Goal: Information Seeking & Learning: Learn about a topic

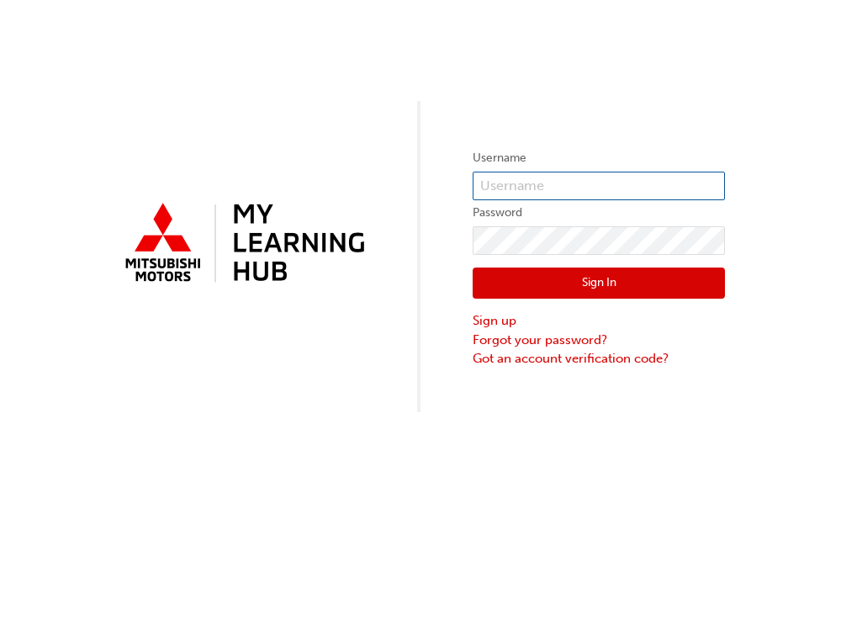
type input "0005002804"
click at [579, 286] on button "Sign In" at bounding box center [599, 283] width 252 height 32
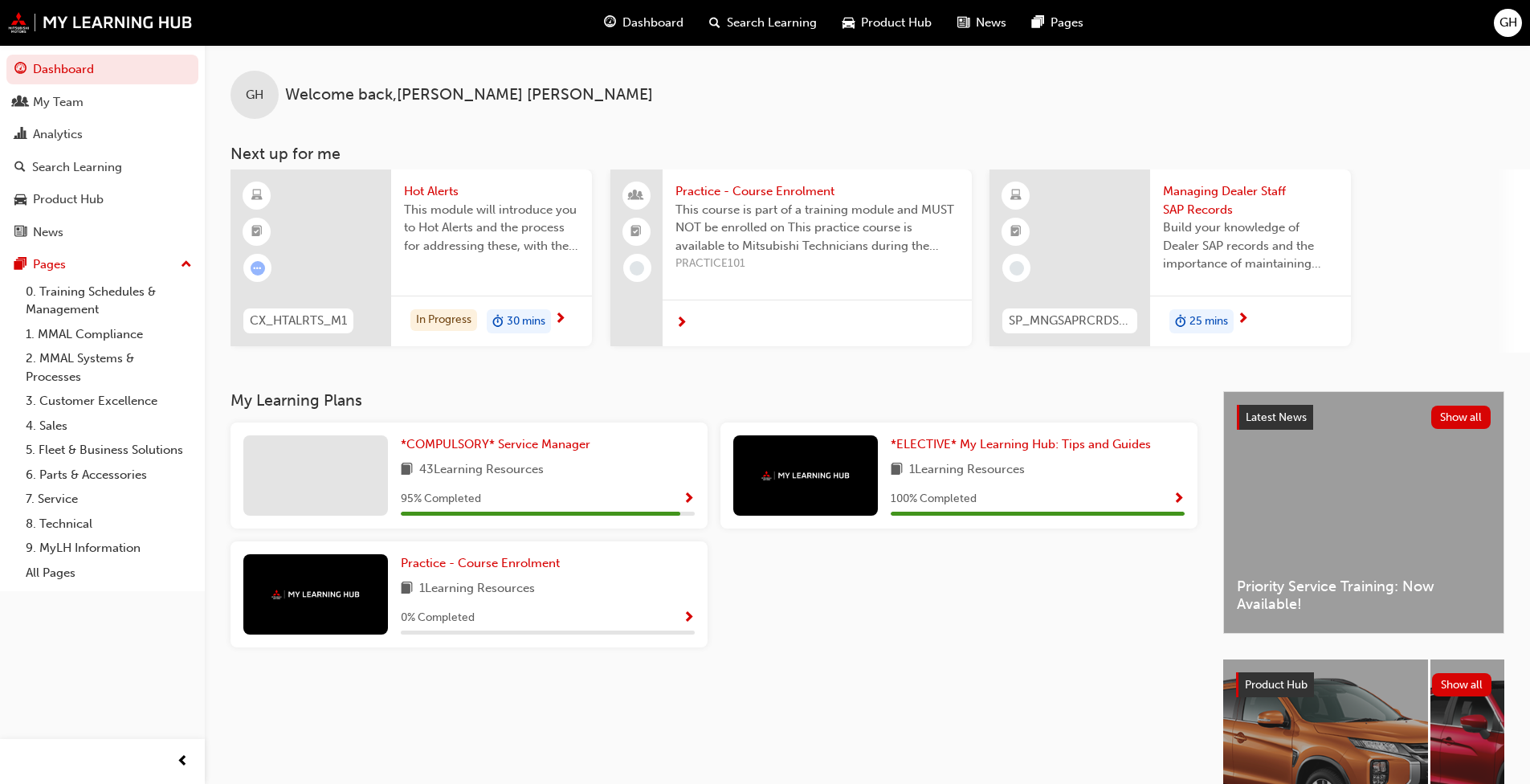
click at [691, 492] on span "Show Progress" at bounding box center [689, 498] width 12 height 14
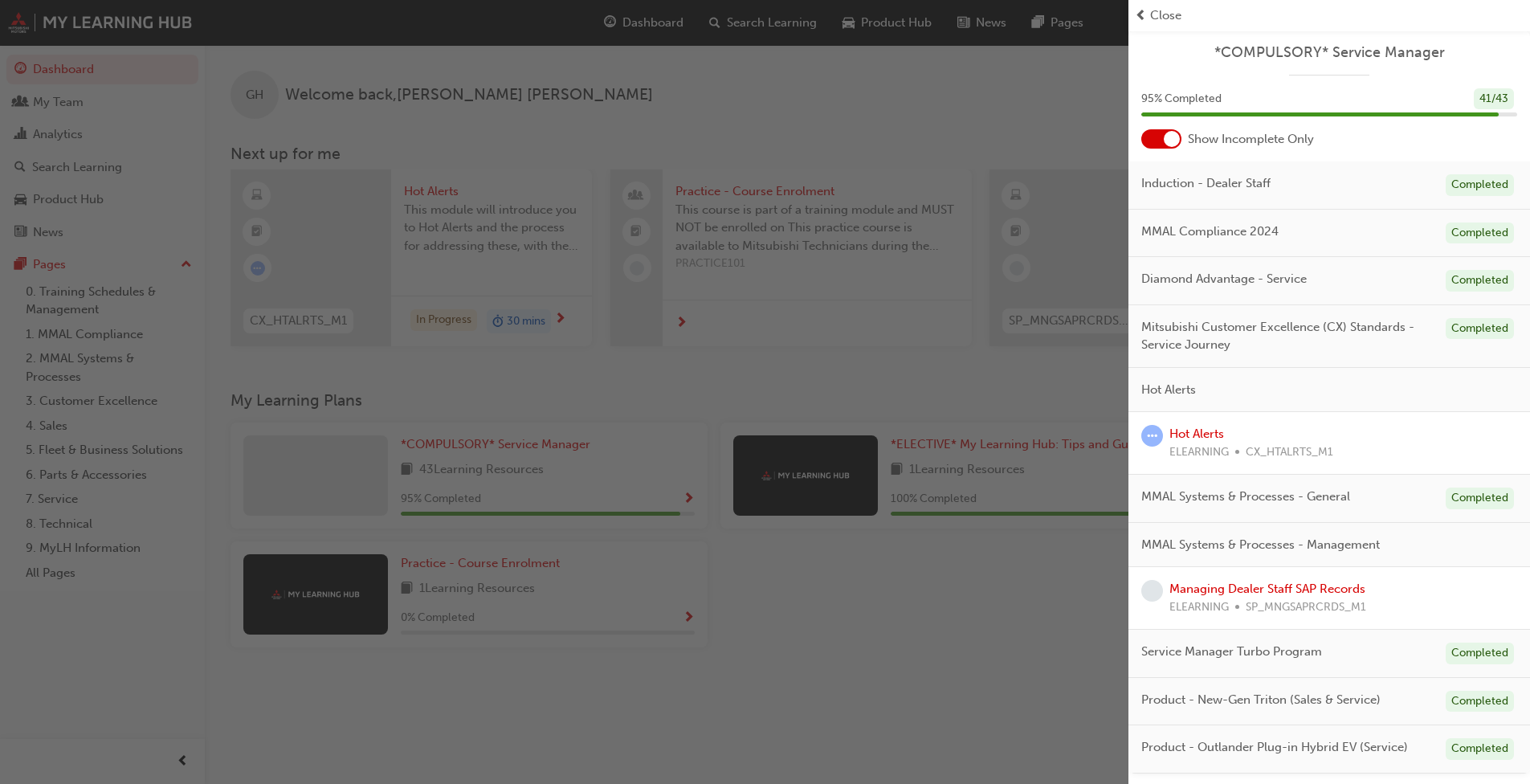
click at [802, 12] on span "Close" at bounding box center [1165, 15] width 32 height 18
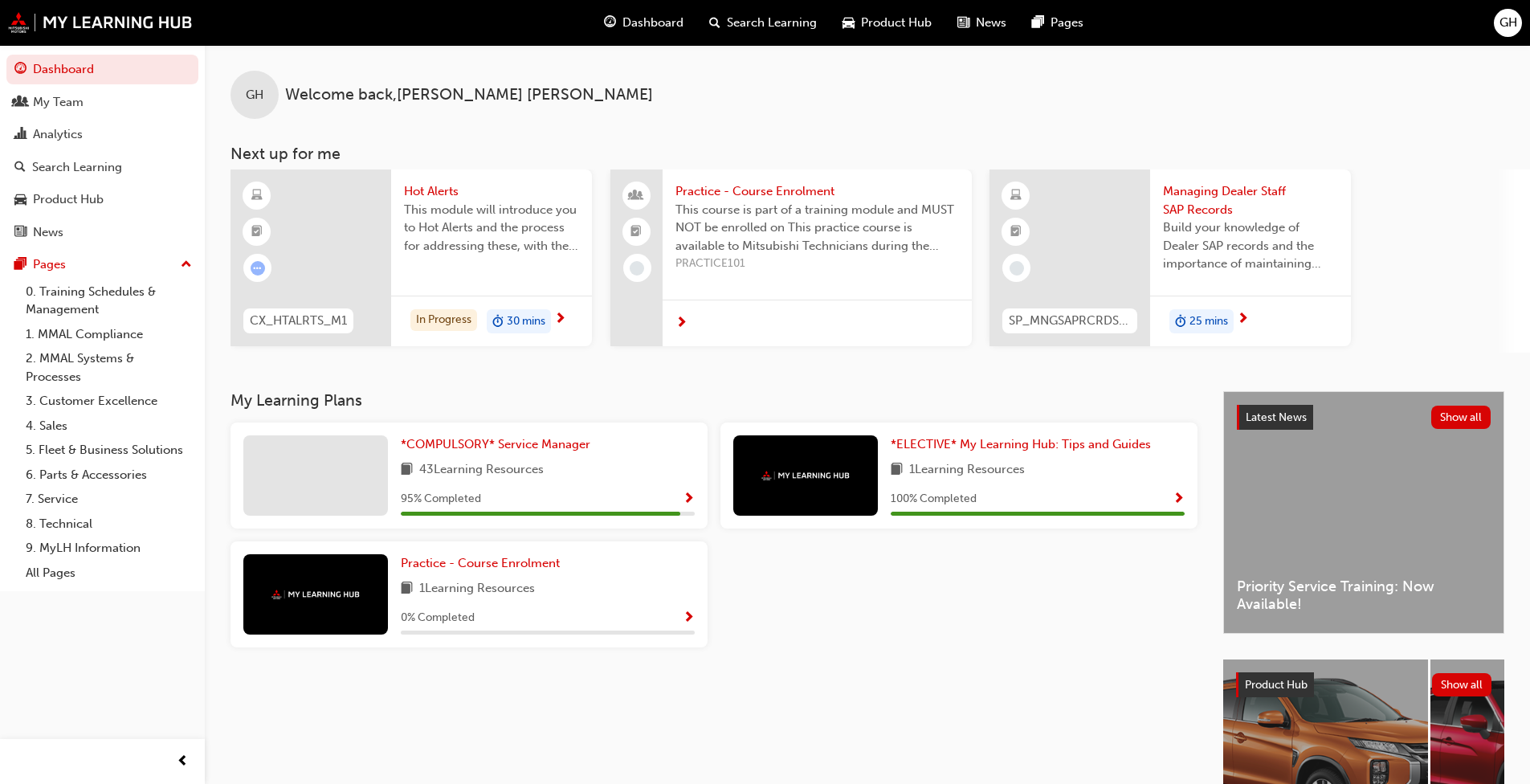
click at [802, 498] on span "Show Progress" at bounding box center [1179, 498] width 12 height 14
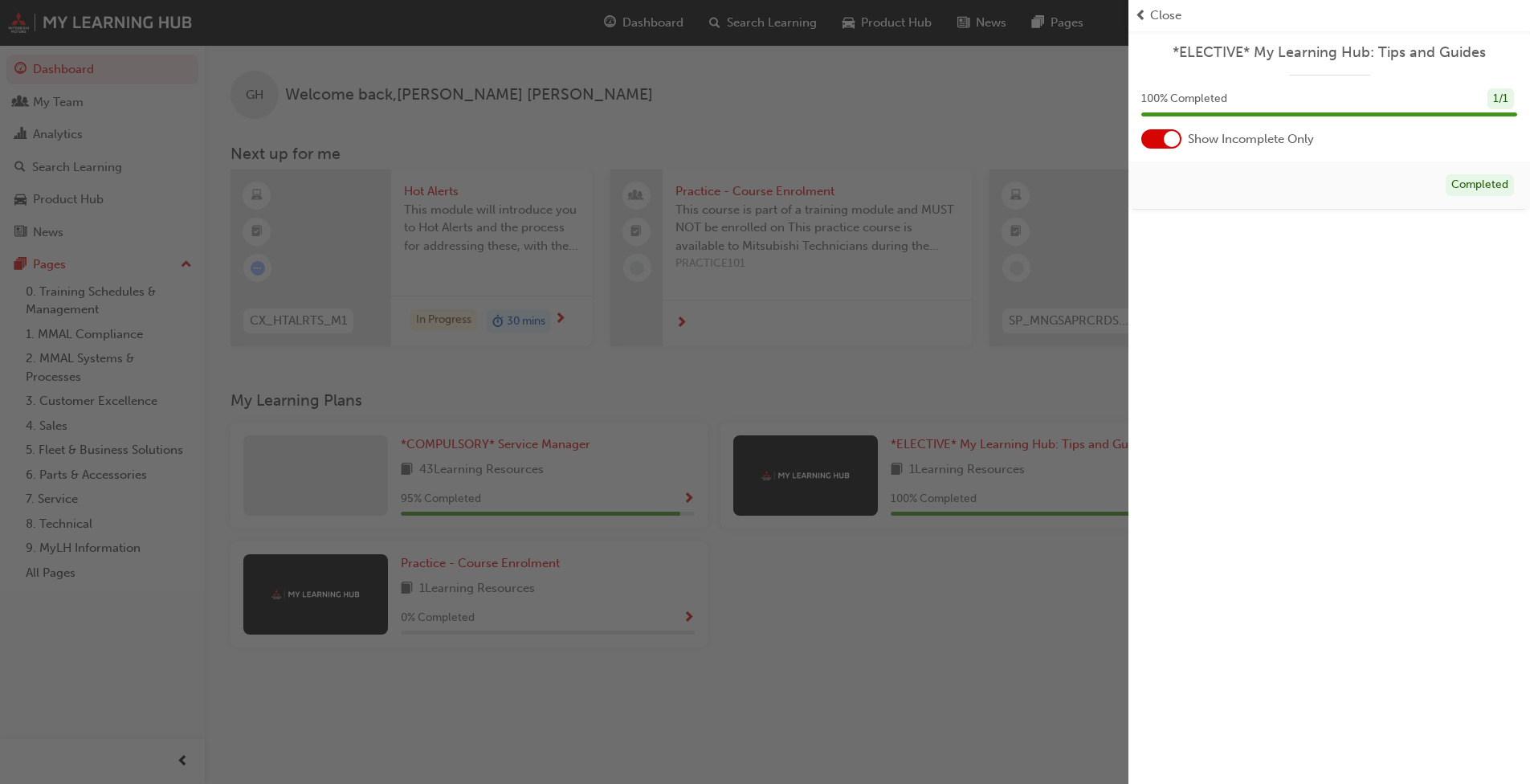
click at [802, 12] on span "Close" at bounding box center [1165, 15] width 32 height 18
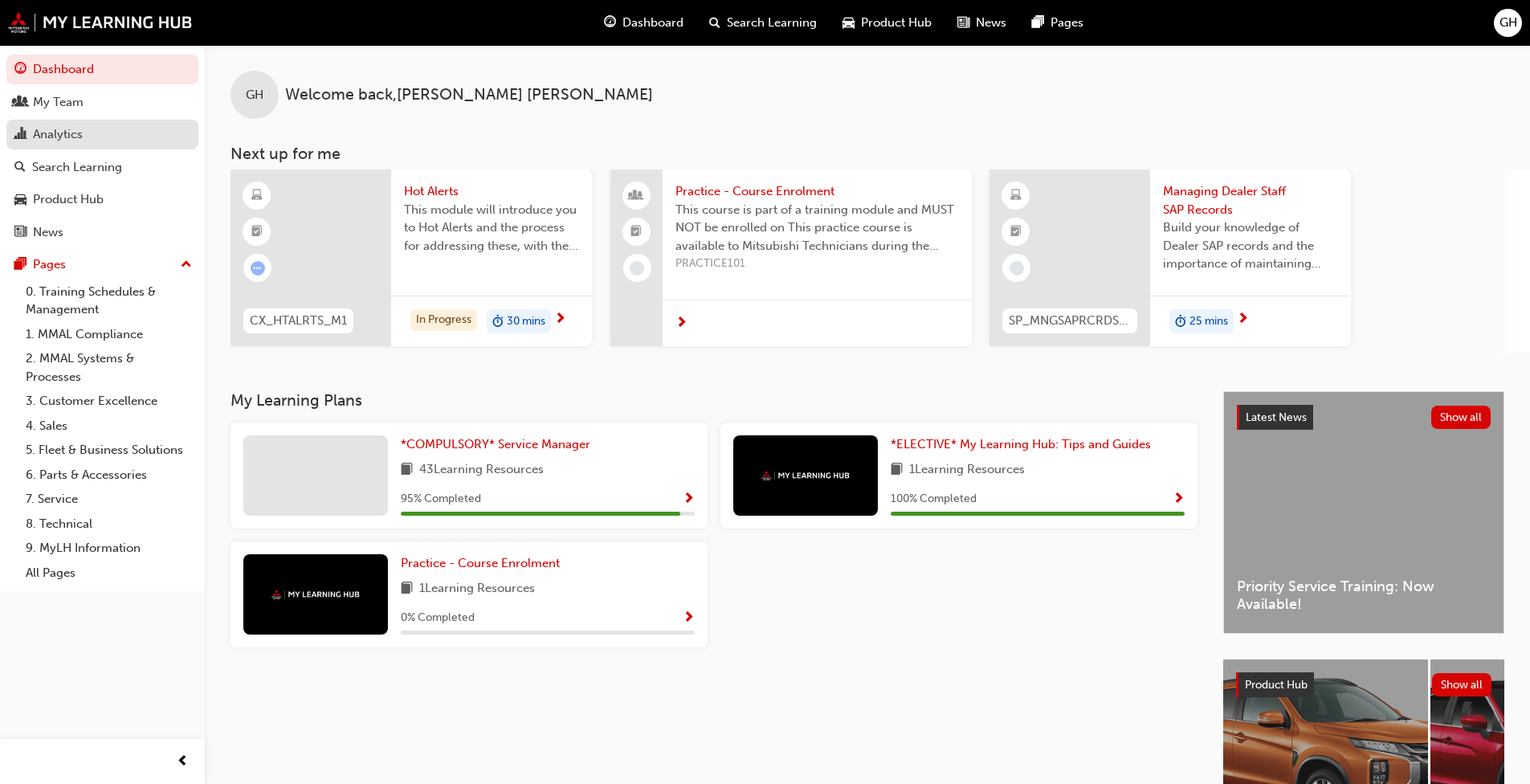
click at [70, 131] on div "Analytics" at bounding box center [57, 134] width 50 height 18
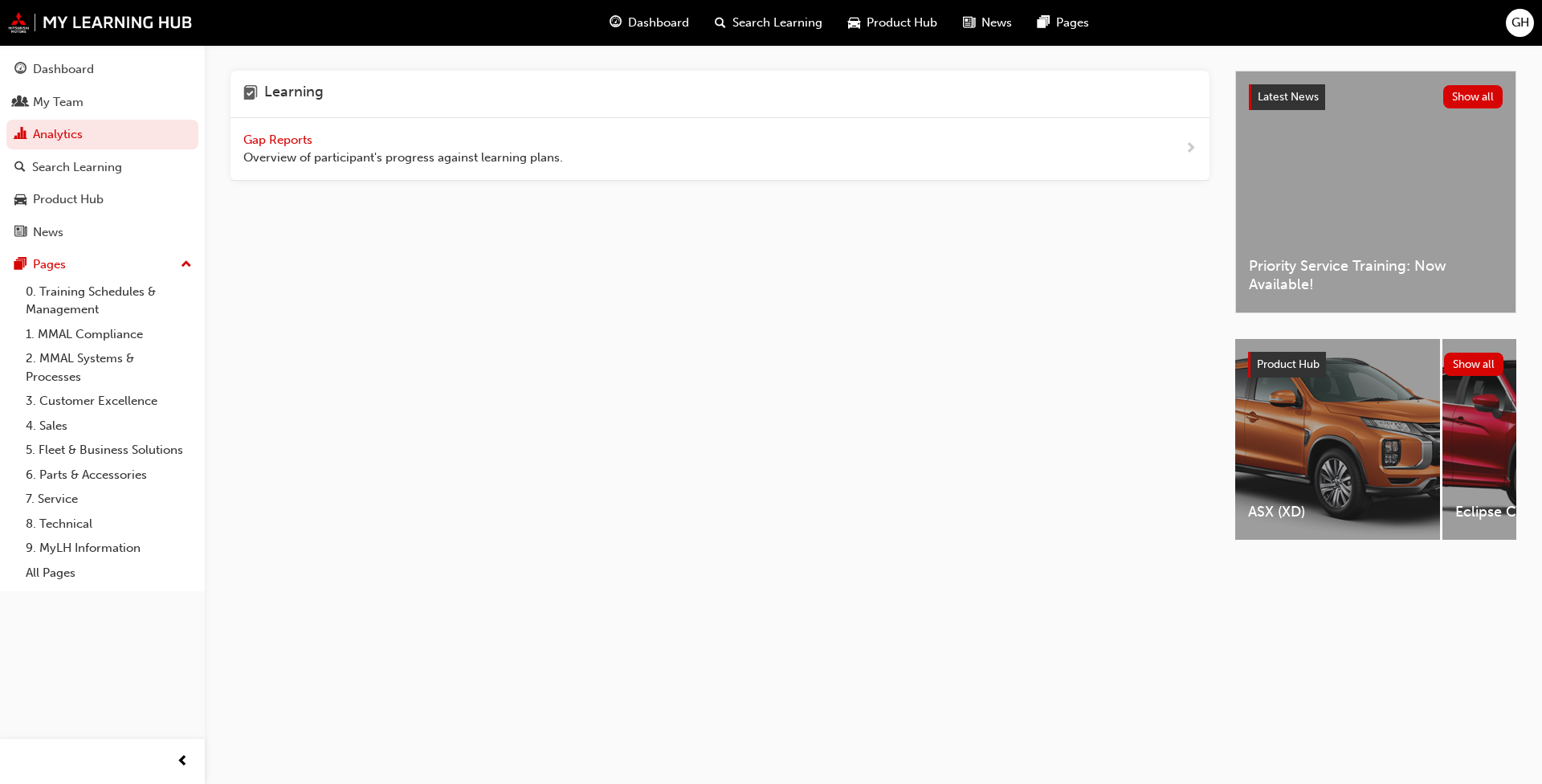
click at [268, 139] on span "Gap Reports" at bounding box center [280, 139] width 73 height 14
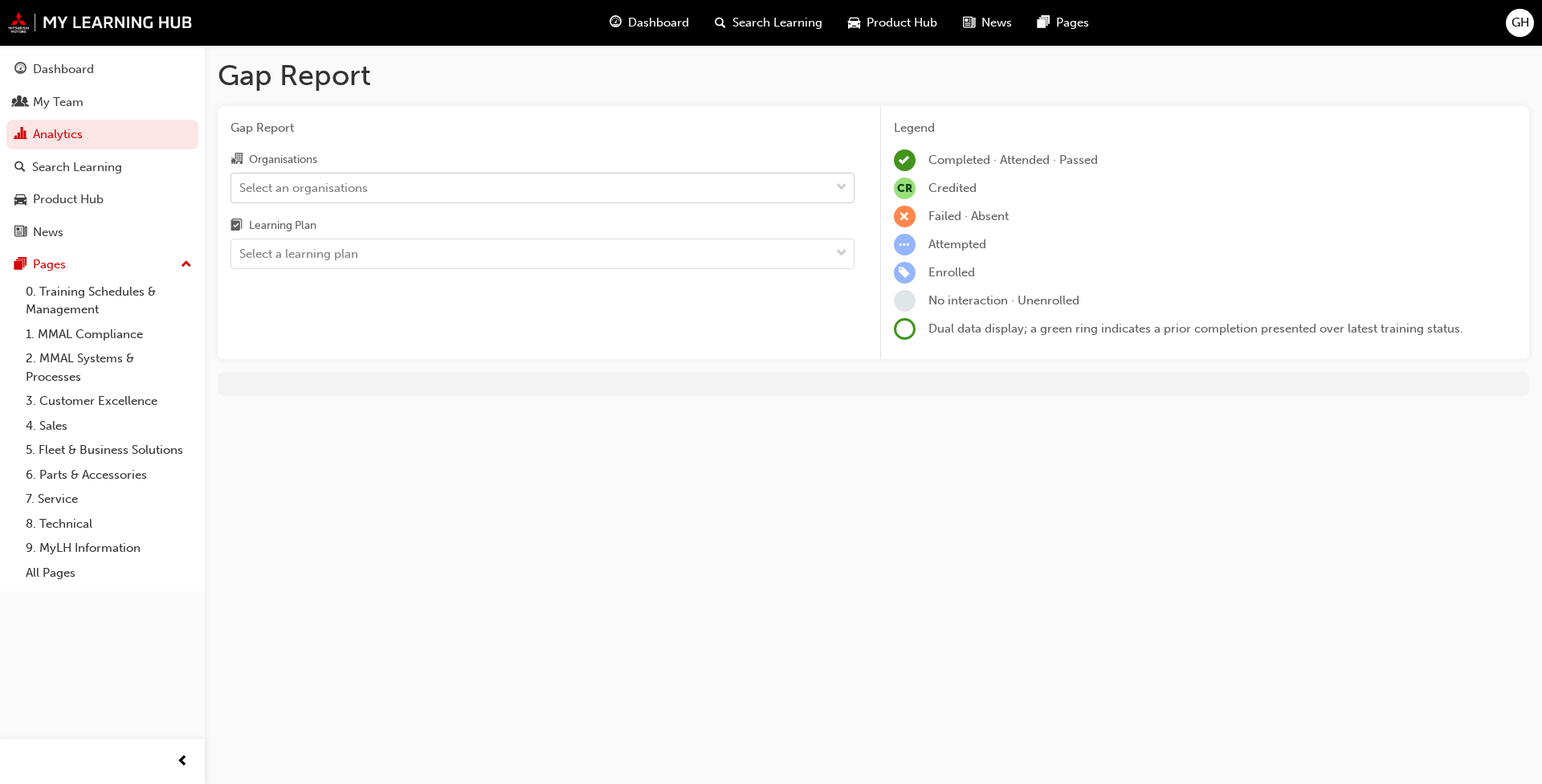
click at [803, 187] on span "down-icon" at bounding box center [842, 188] width 11 height 21
click at [241, 187] on input "Organisations Select an organisations" at bounding box center [241, 186] width 2 height 13
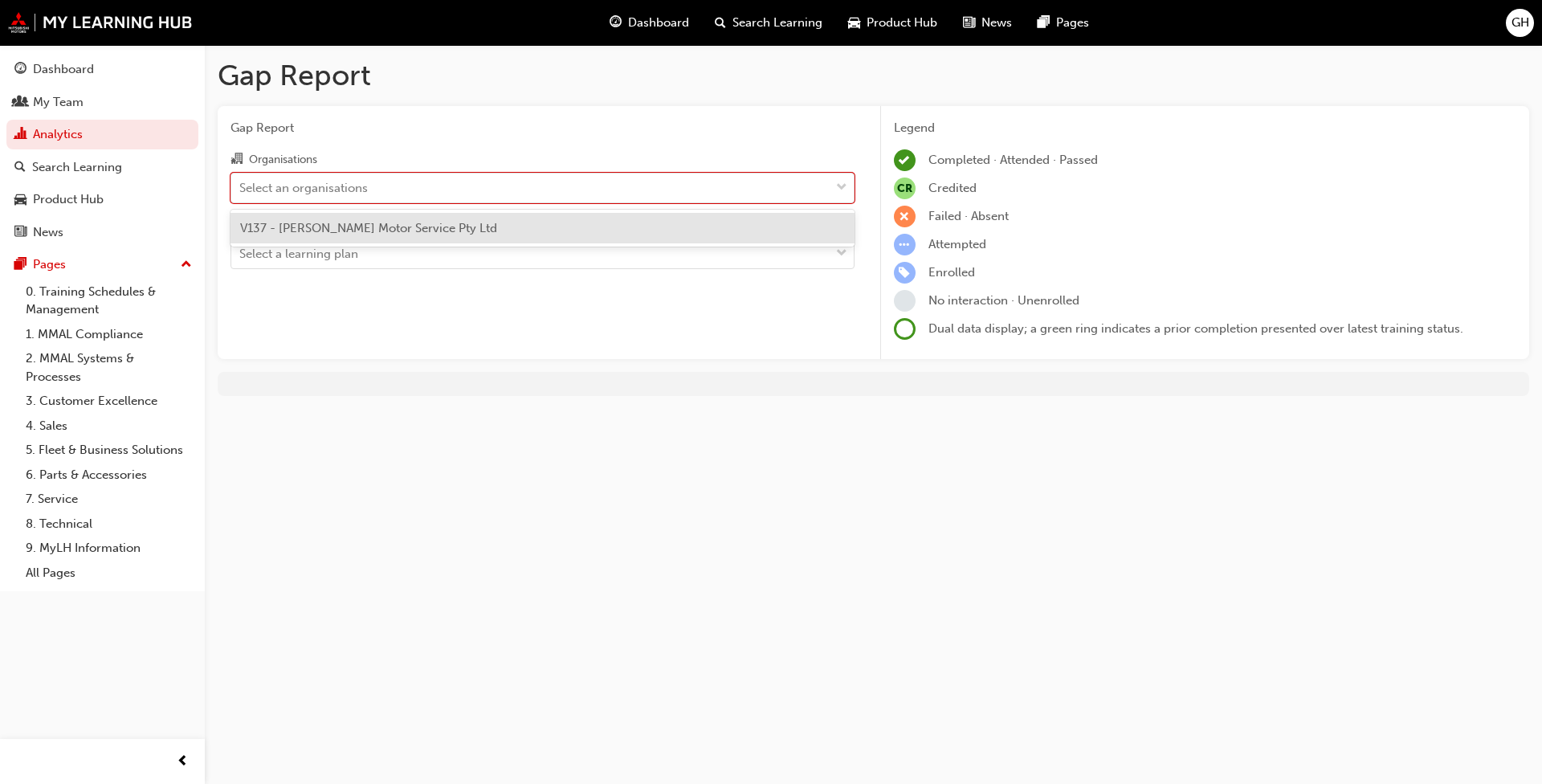
click at [491, 224] on div "V137 - [PERSON_NAME] Motor Service Pty Ltd" at bounding box center [542, 228] width 624 height 32
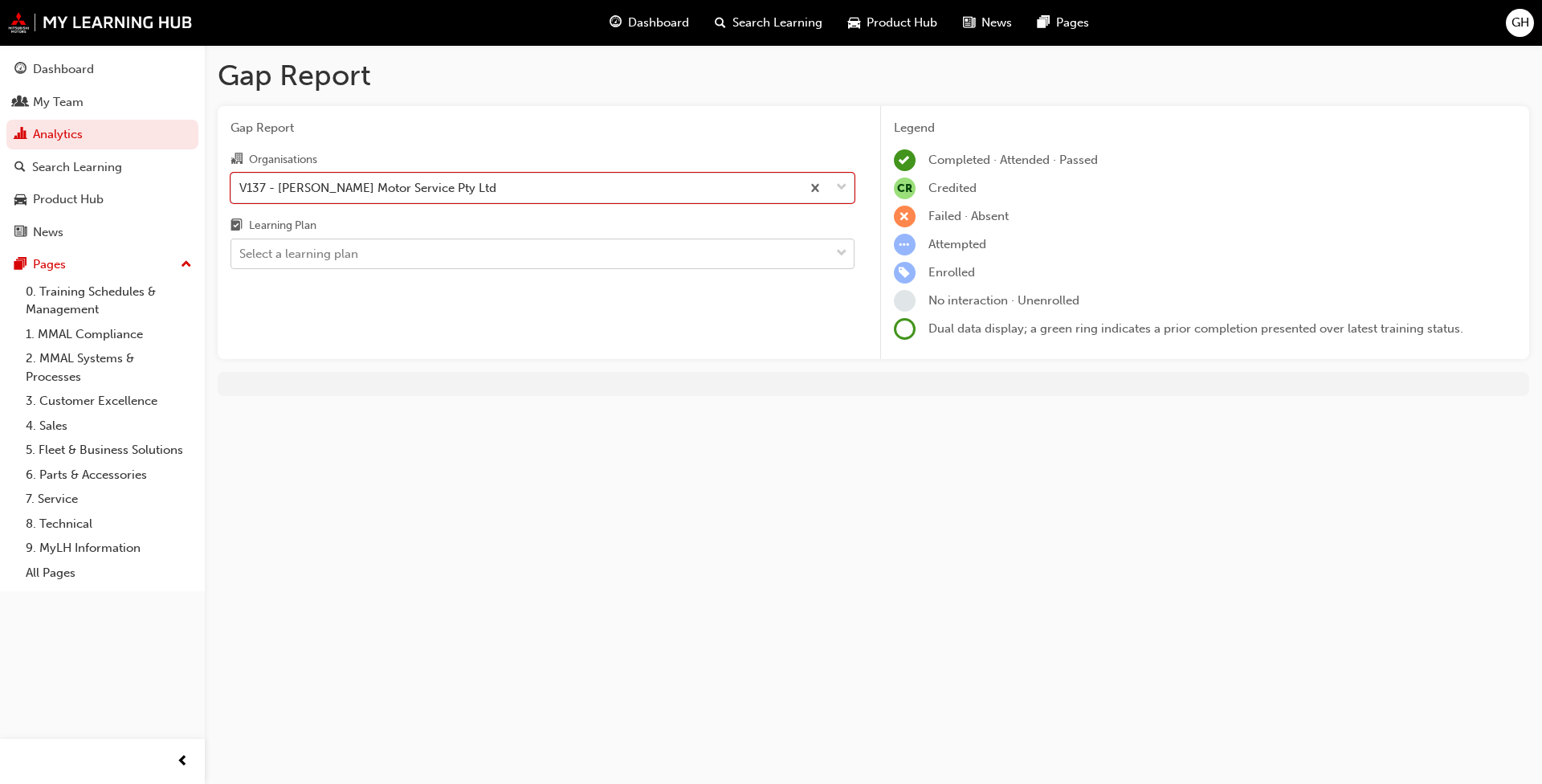
click at [803, 250] on span "down-icon" at bounding box center [842, 254] width 11 height 21
click at [241, 250] on input "Learning Plan Select a learning plan" at bounding box center [241, 253] width 2 height 13
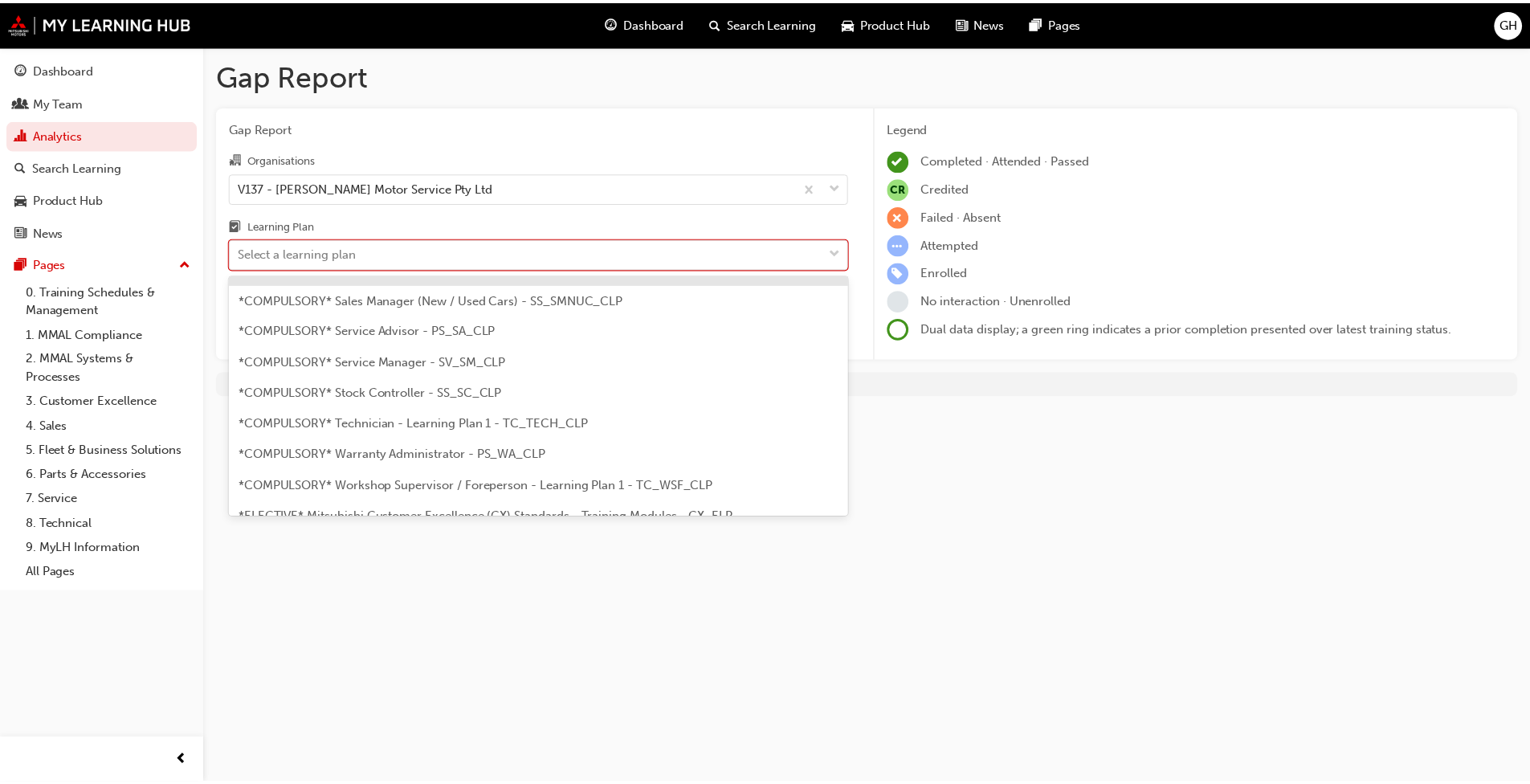
scroll to position [562, 0]
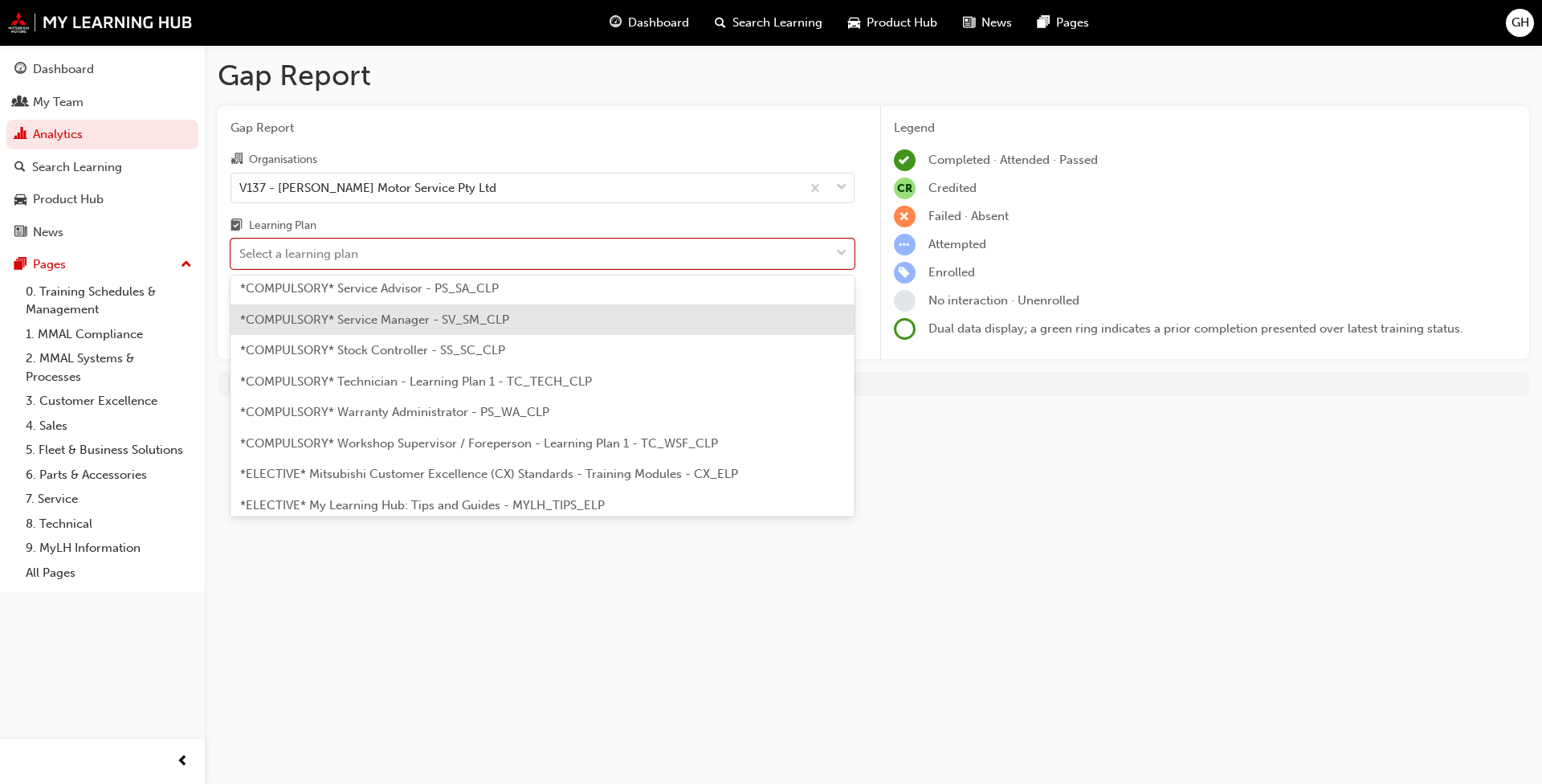
click at [326, 319] on span "*COMPULSORY* Service Manager - SV_SM_CLP" at bounding box center [375, 319] width 269 height 14
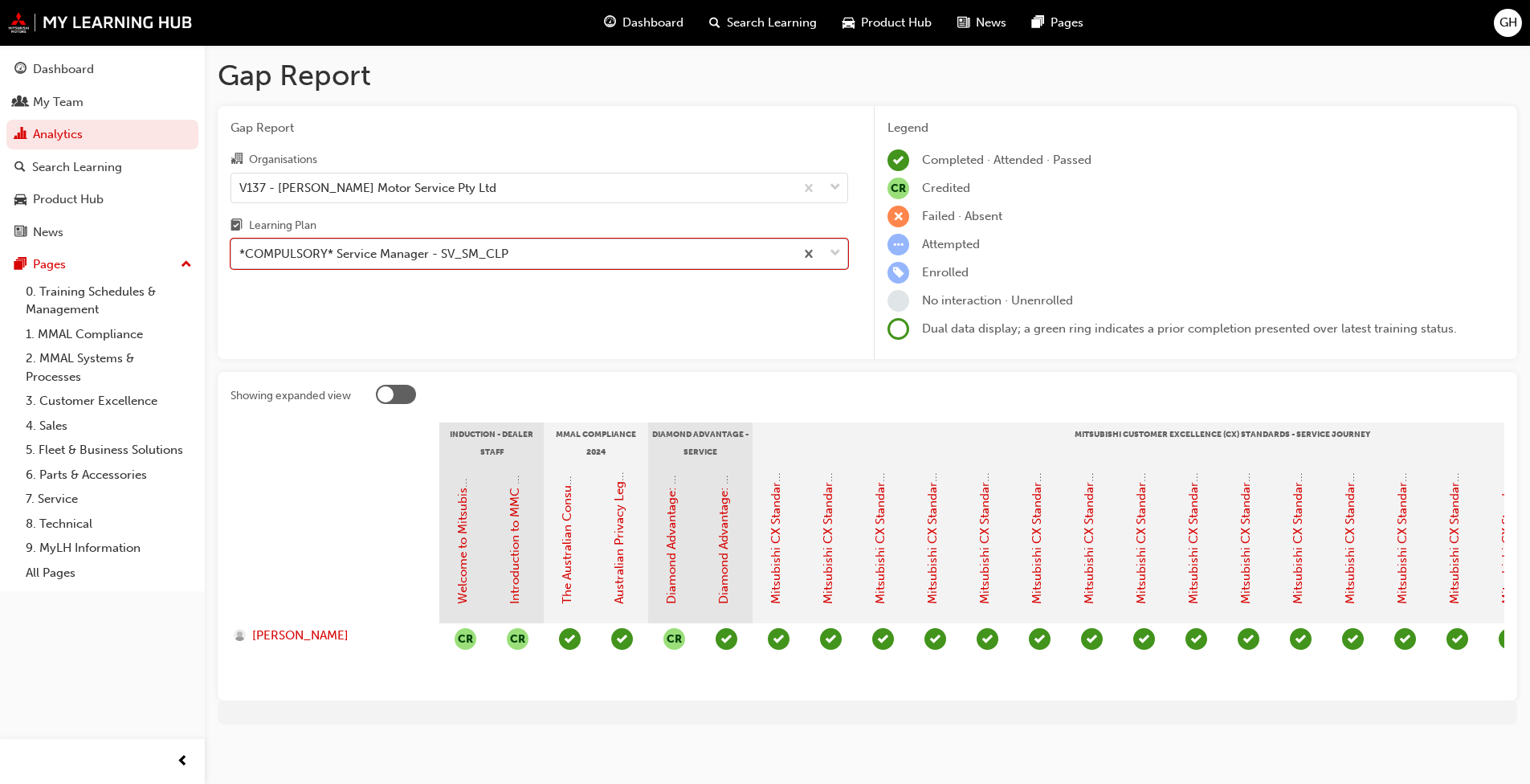
click at [802, 252] on span "down-icon" at bounding box center [836, 254] width 11 height 21
click at [241, 252] on input "Learning Plan option *COMPULSORY* Service Manager - SV_SM_CLP, selected. 0 resu…" at bounding box center [241, 253] width 2 height 13
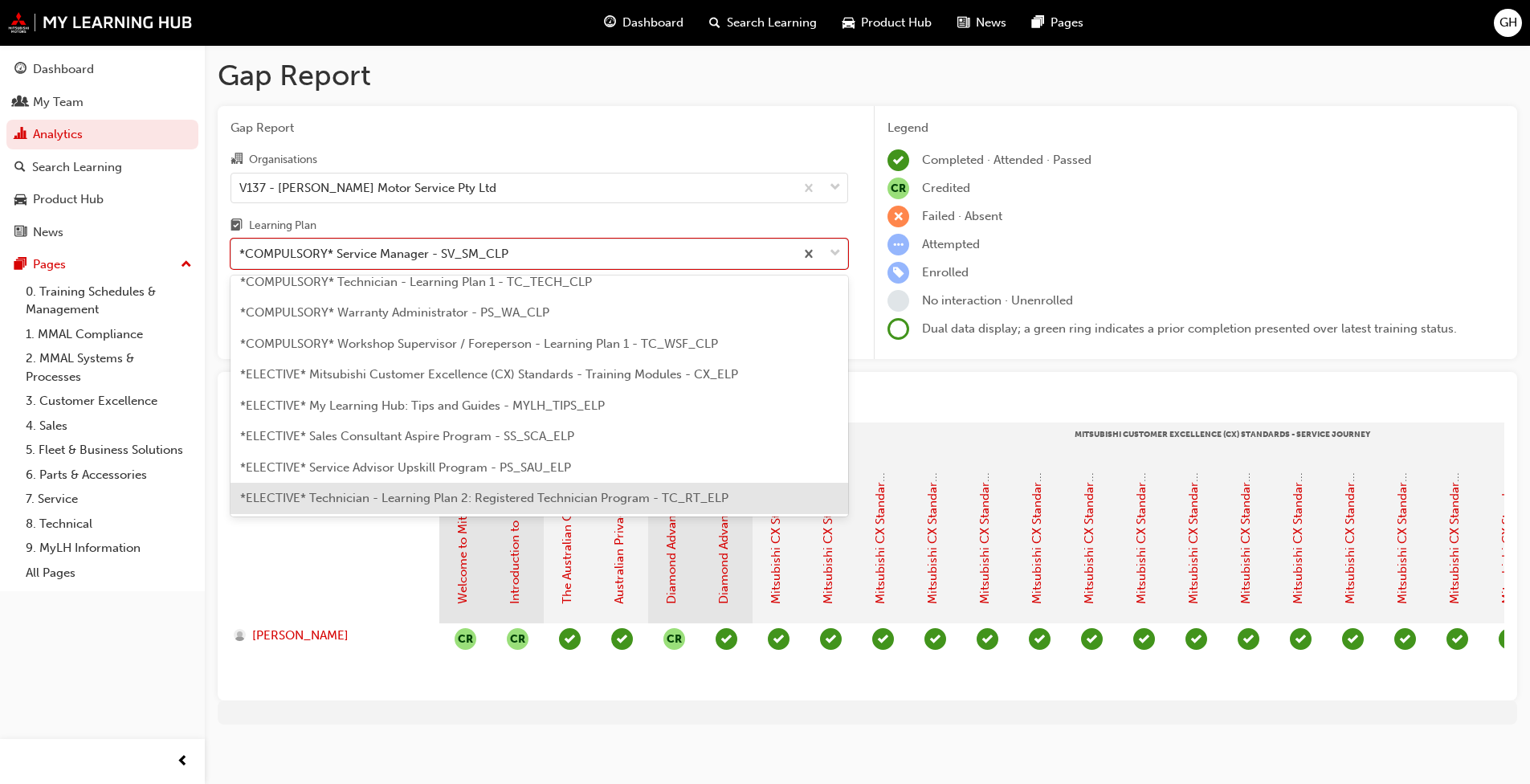
scroll to position [625, 0]
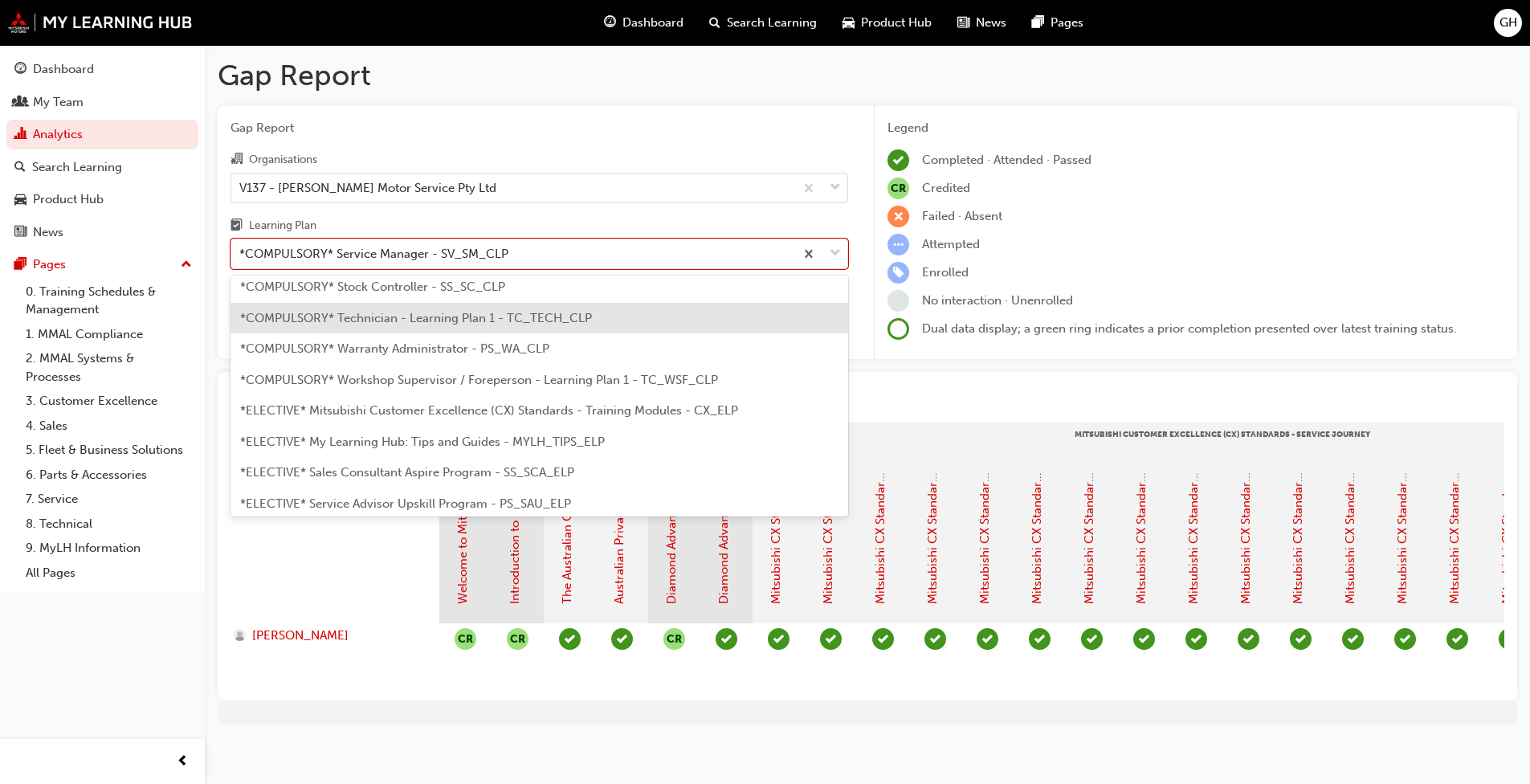
click at [406, 319] on span "*COMPULSORY* Technician - Learning Plan 1 - TC_TECH_CLP" at bounding box center [415, 317] width 351 height 14
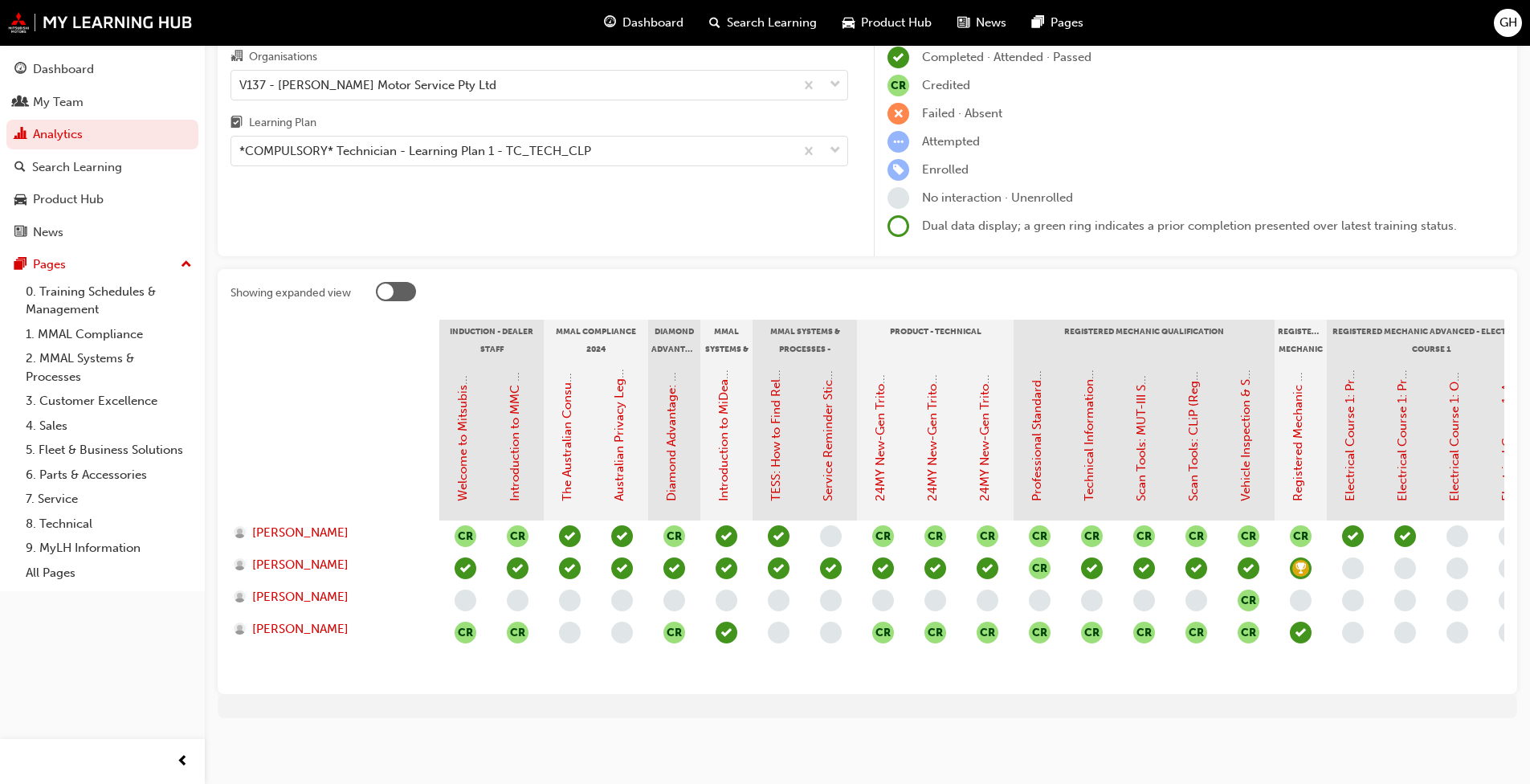
click at [802, 114] on div "Legend Completed · Attended · Passed CR Credited Failed · Absent Attempted Enro…" at bounding box center [1196, 127] width 617 height 222
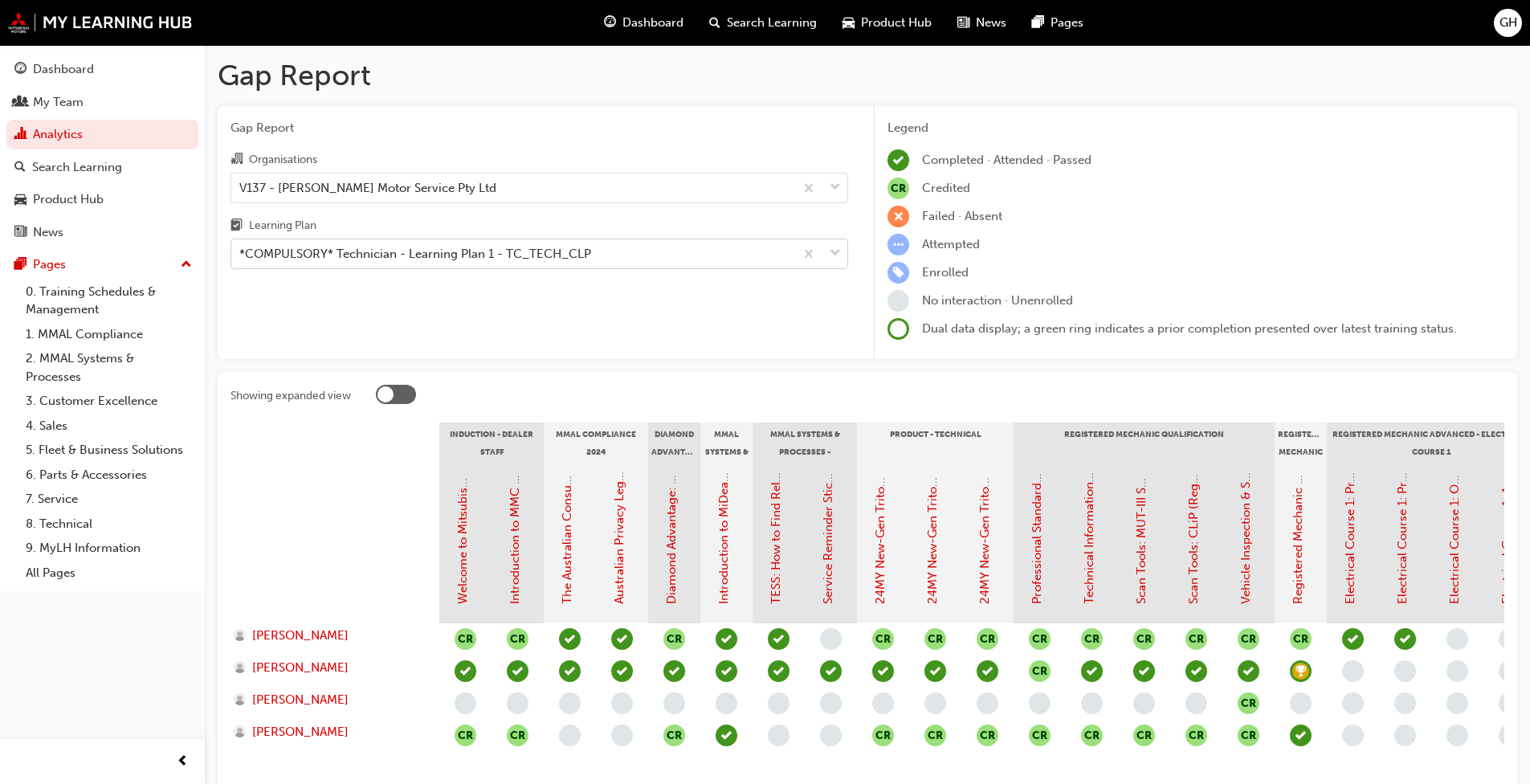
click at [802, 250] on span "down-icon" at bounding box center [836, 254] width 11 height 21
click at [241, 250] on input "Learning Plan *COMPULSORY* Technician - Learning Plan 1 - TC_TECH_CLP" at bounding box center [241, 253] width 2 height 13
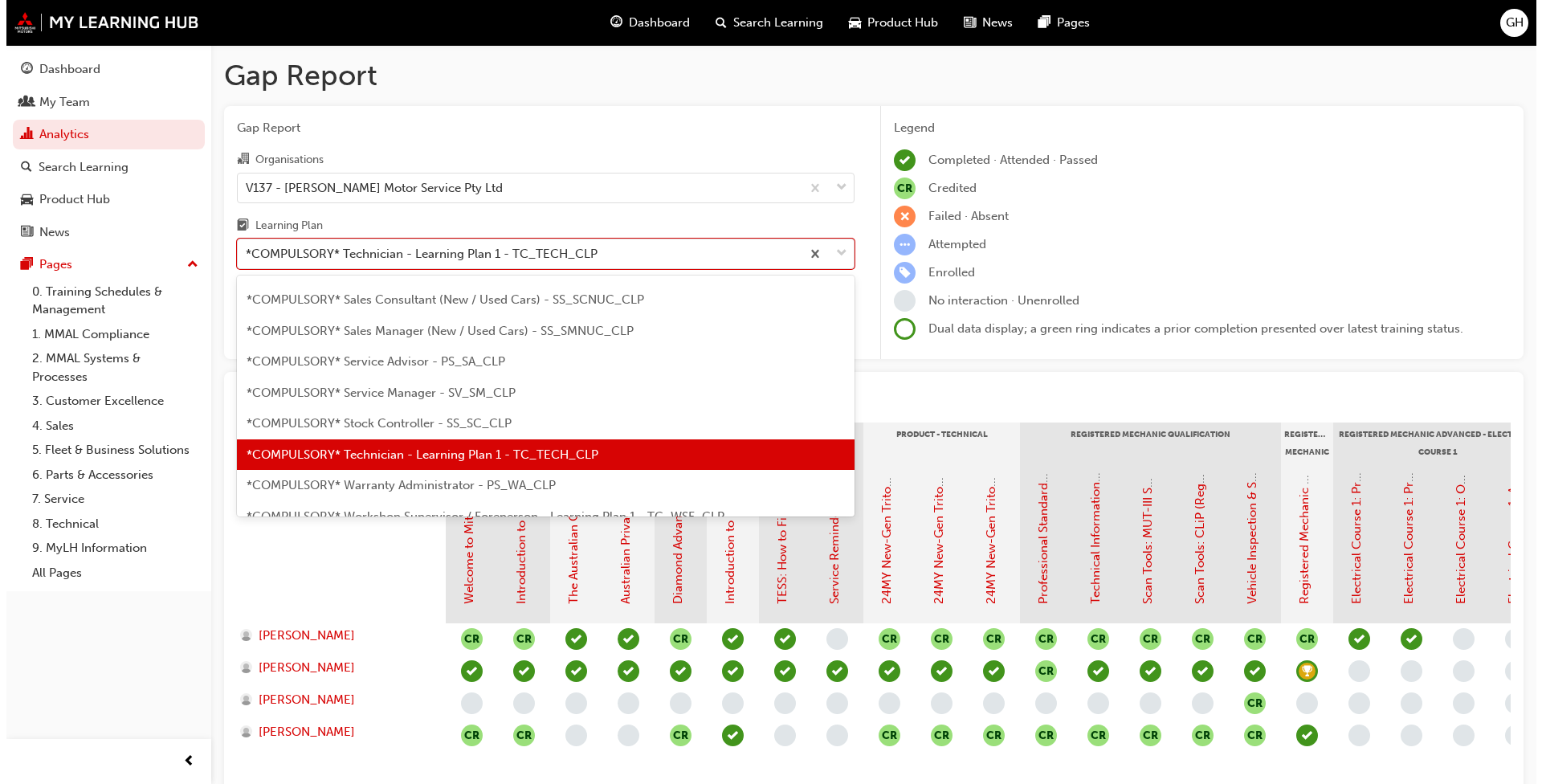
scroll to position [465, 0]
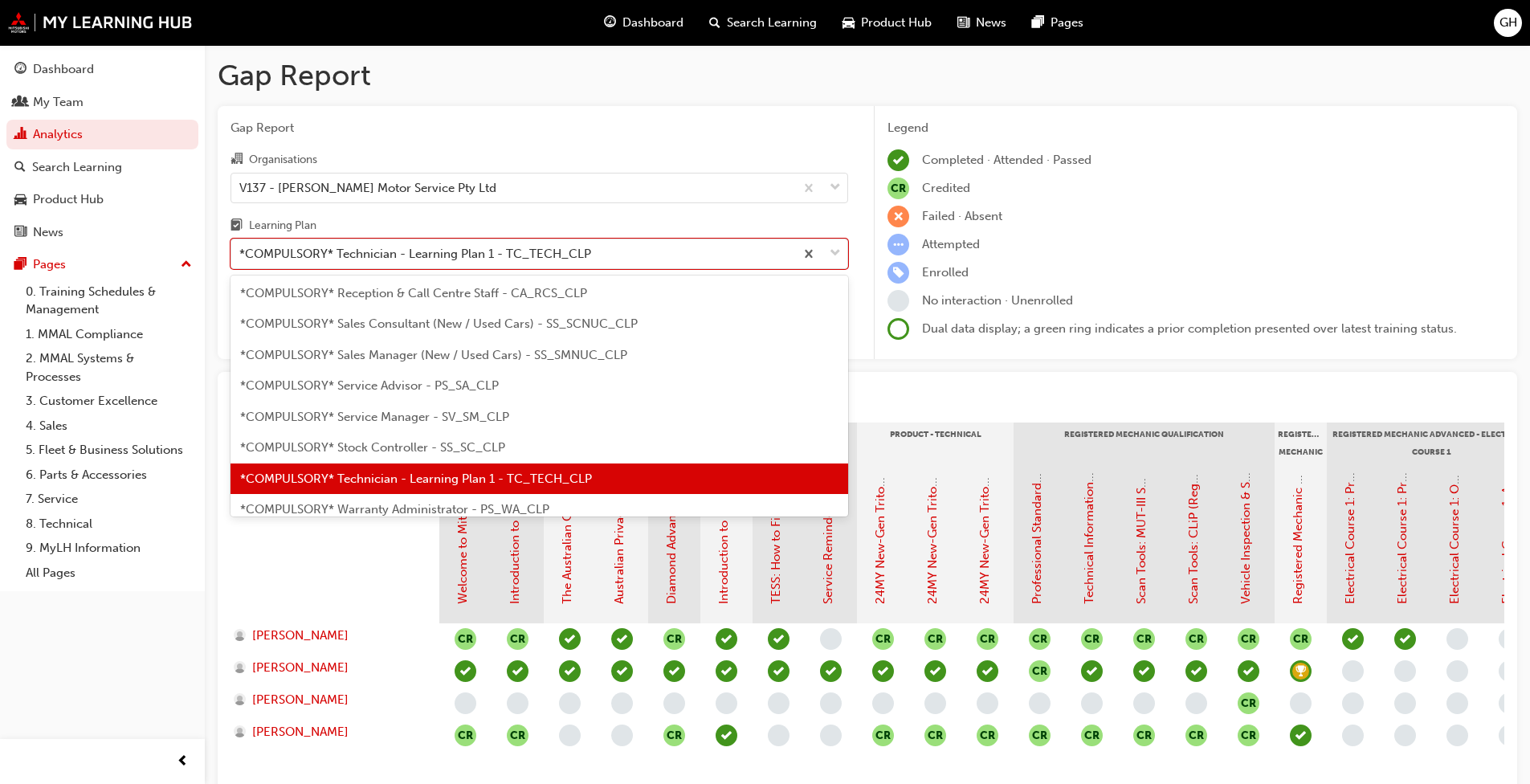
click at [401, 322] on span "*COMPULSORY* Sales Consultant (New / Used Cars) - SS_SCNUC_CLP" at bounding box center [438, 323] width 397 height 14
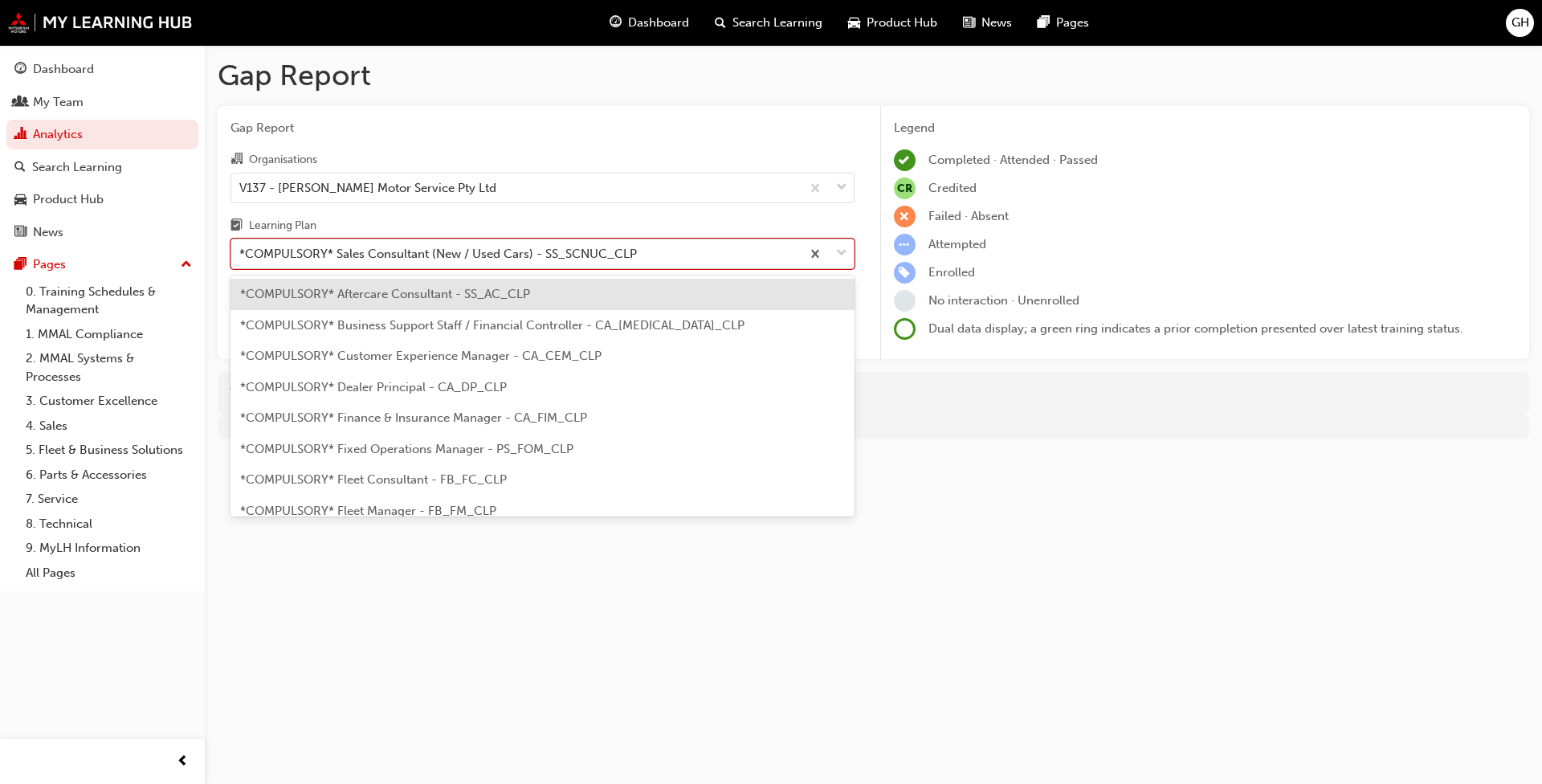
click at [803, 254] on span "down-icon" at bounding box center [842, 254] width 11 height 21
click at [241, 254] on input "Learning Plan option *COMPULSORY* Sales Consultant (New / Used Cars) - SS_SCNUC…" at bounding box center [241, 253] width 2 height 13
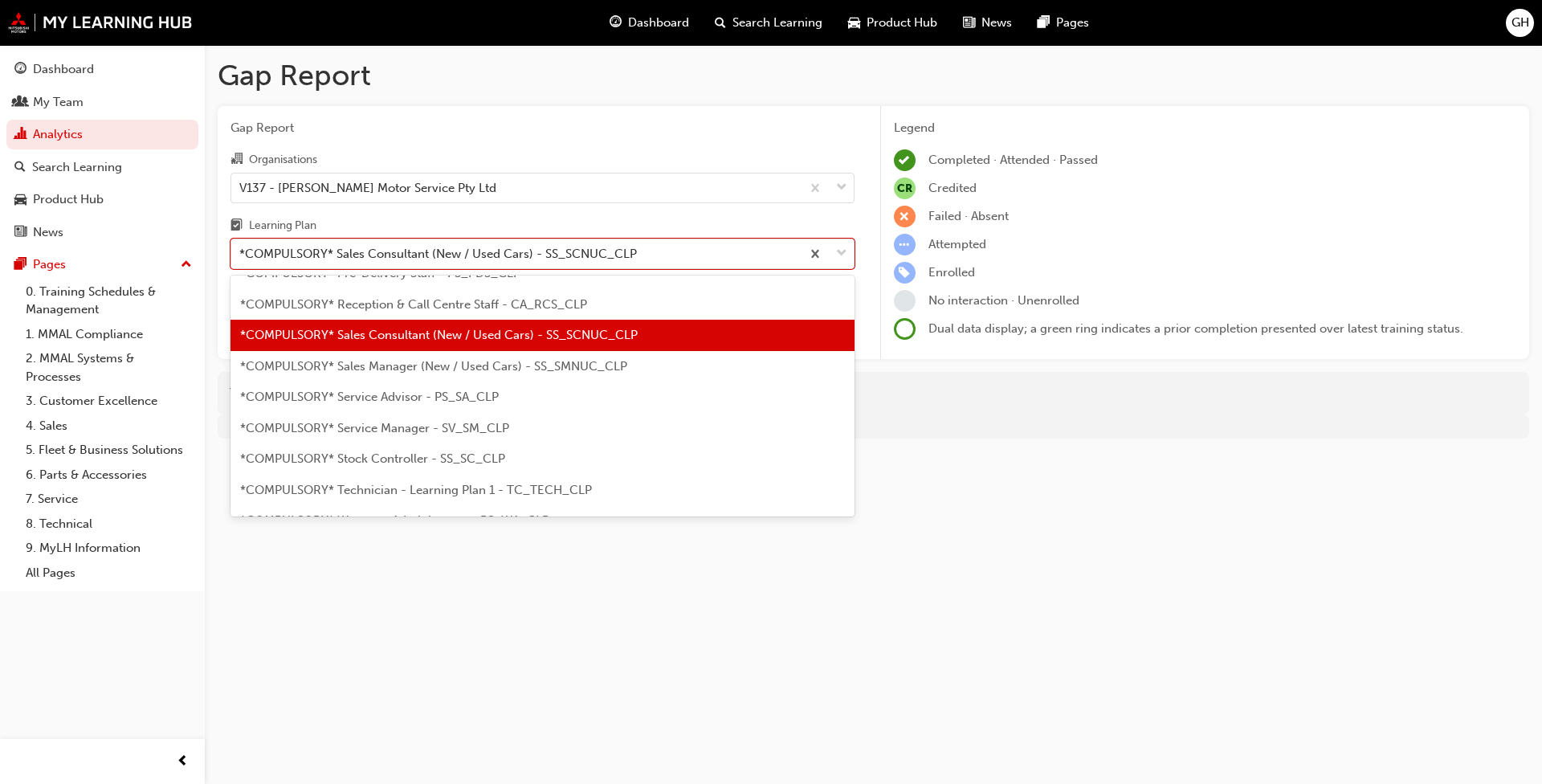
scroll to position [482, 0]
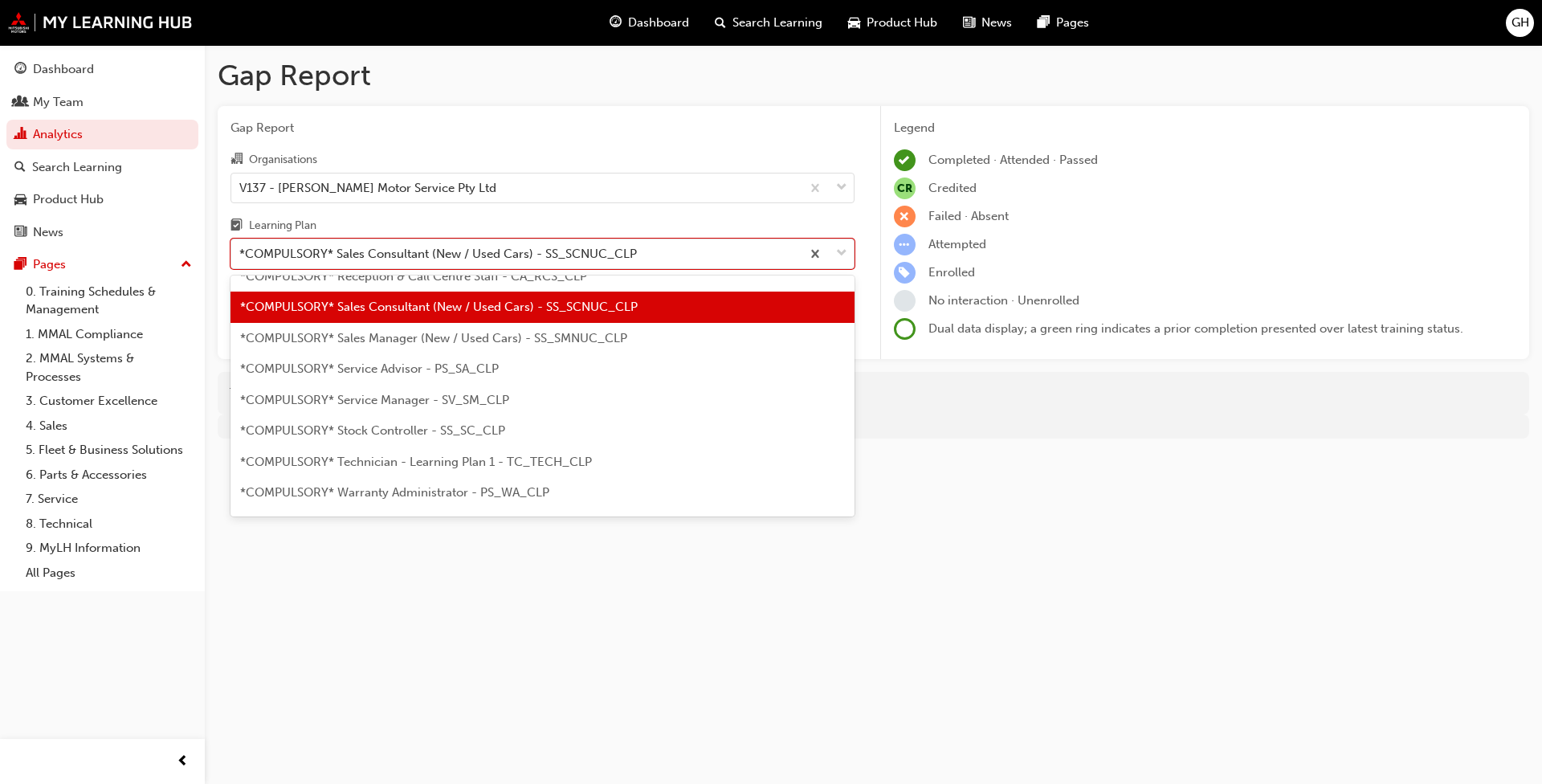
click at [472, 340] on span "*COMPULSORY* Sales Manager (New / Used Cars) - SS_SMNUC_CLP" at bounding box center [433, 337] width 387 height 14
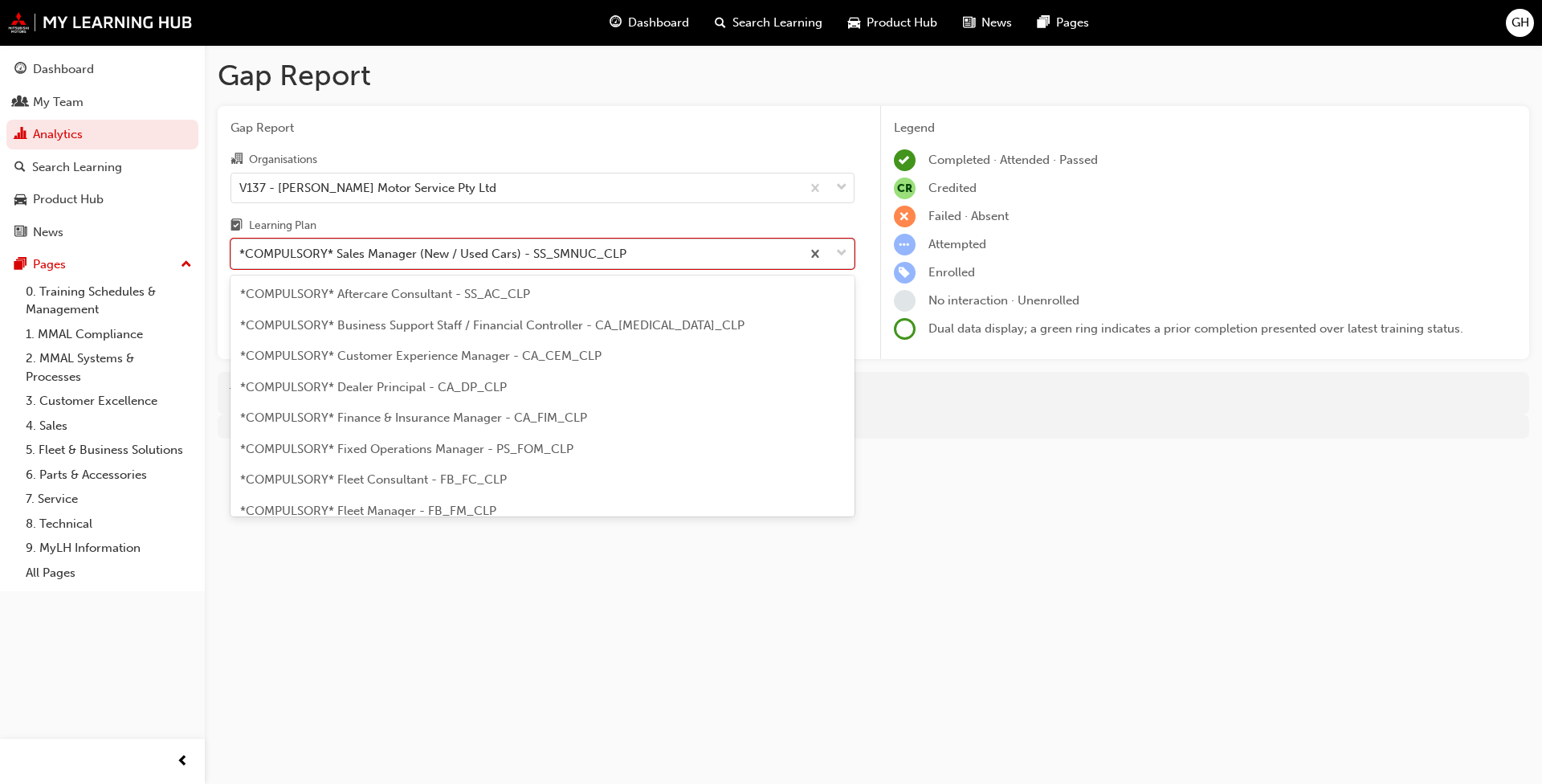
scroll to position [330, 0]
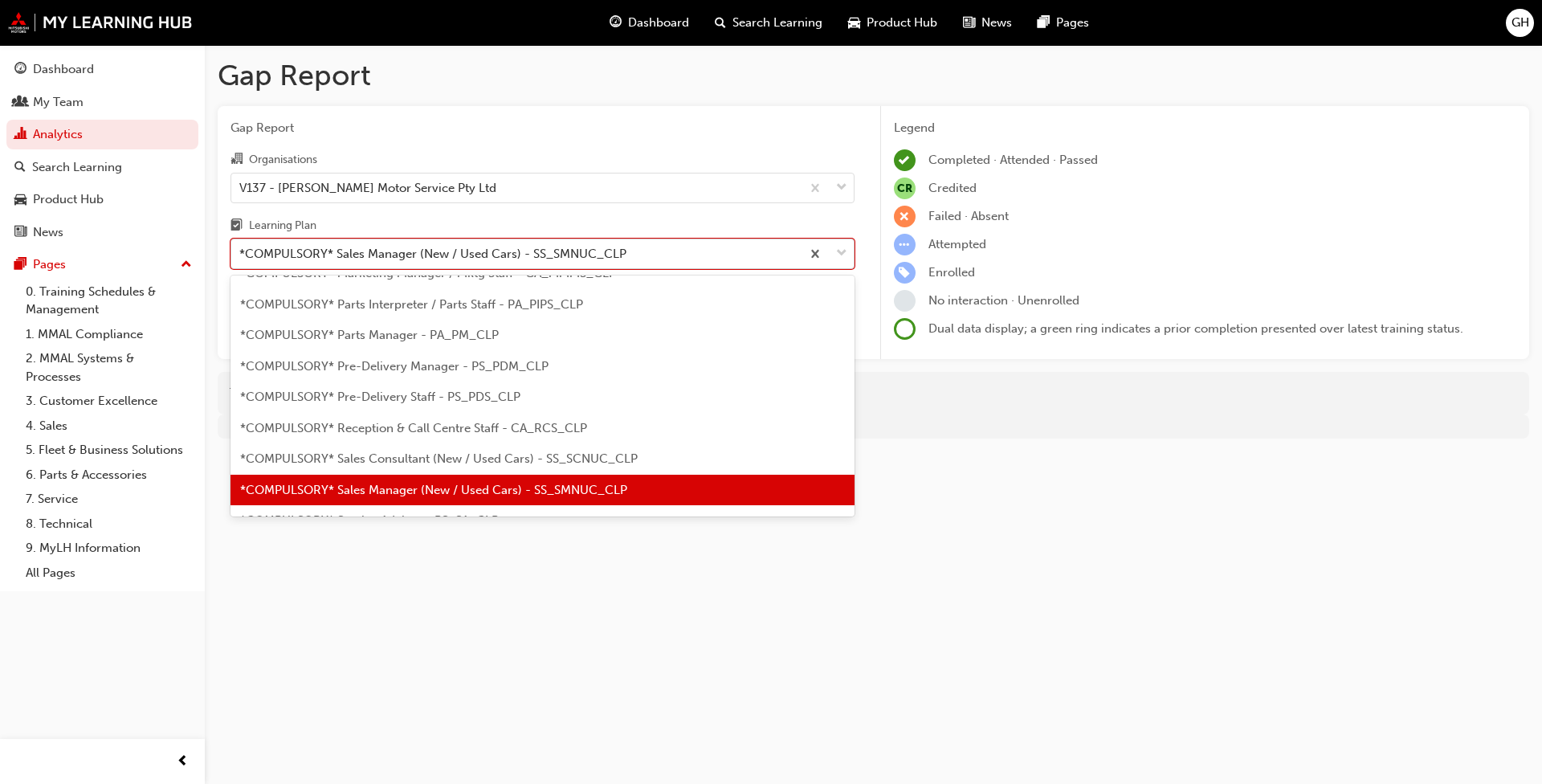
click at [803, 255] on span "down-icon" at bounding box center [842, 254] width 11 height 21
click at [241, 255] on input "Learning Plan option *COMPULSORY* Sales Manager (New / Used Cars) - SS_SMNUC_CL…" at bounding box center [241, 253] width 2 height 13
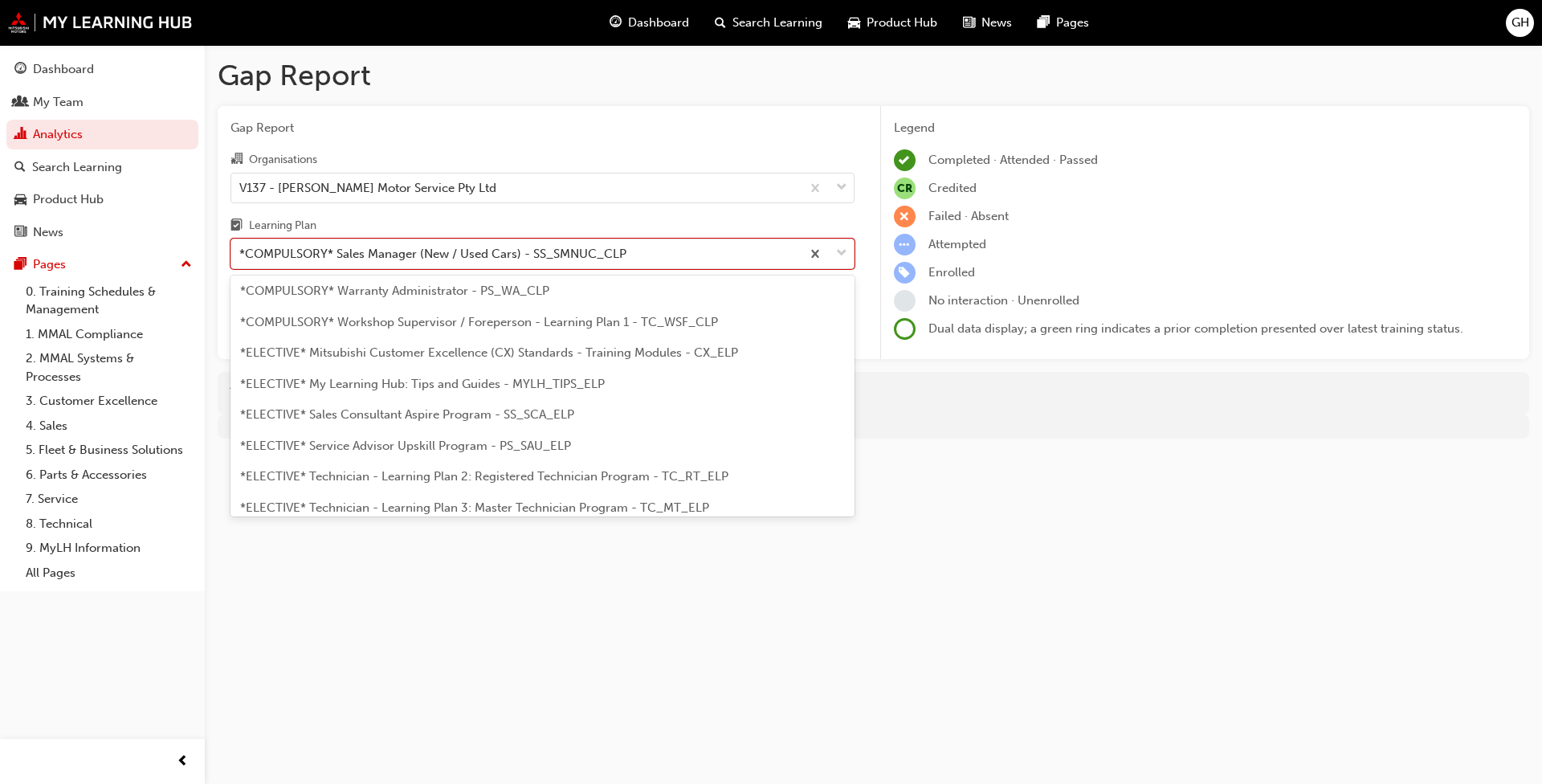
scroll to position [715, 0]
click at [345, 385] on span "*ELECTIVE* Sales Consultant Aspire Program - SS_SCA_ELP" at bounding box center [407, 382] width 334 height 14
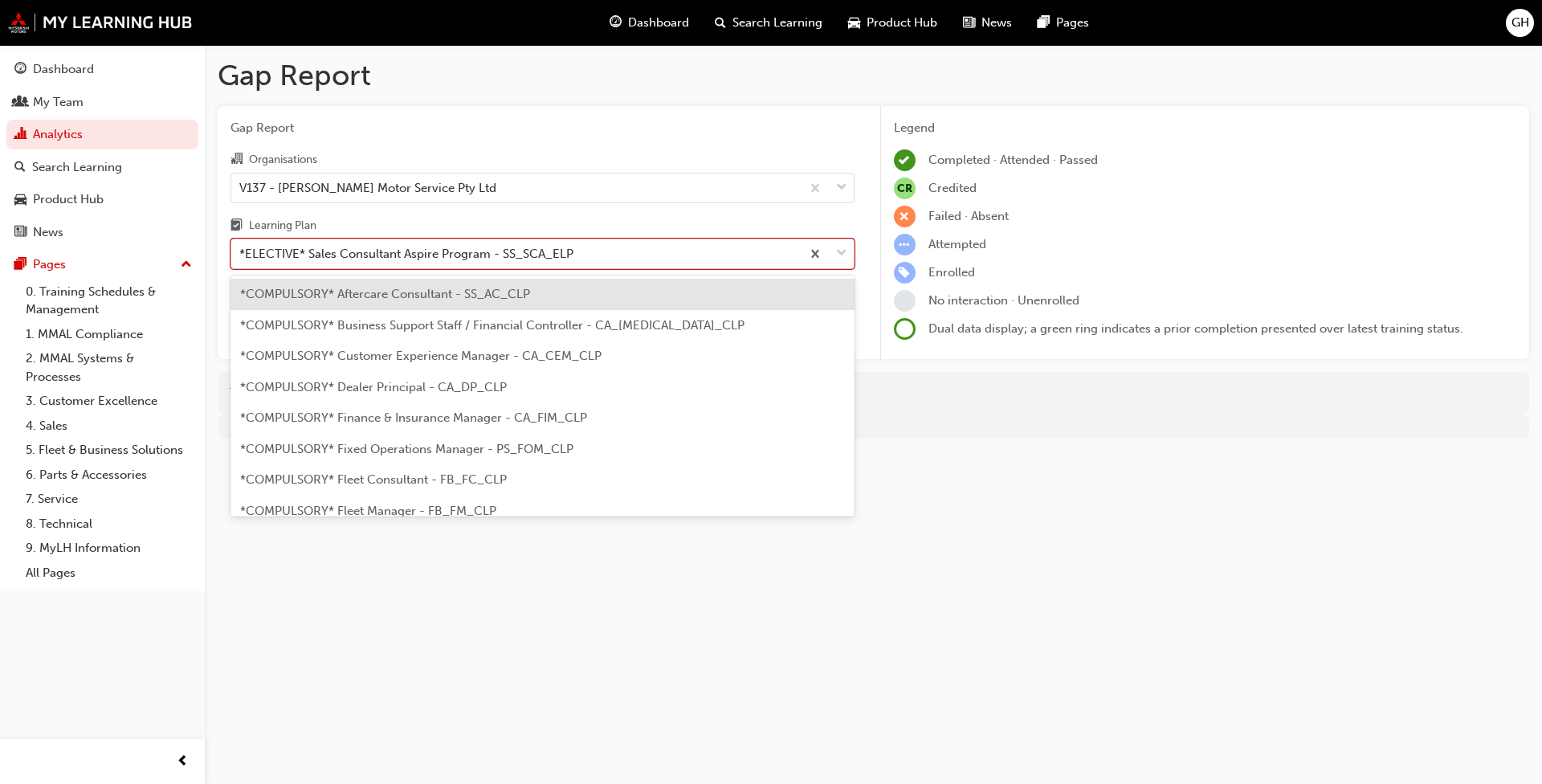
click at [803, 252] on span "down-icon" at bounding box center [842, 254] width 11 height 21
click at [241, 252] on input "Learning Plan option *ELECTIVE* Sales Consultant Aspire Program - SS_SCA_ELP, s…" at bounding box center [241, 253] width 2 height 13
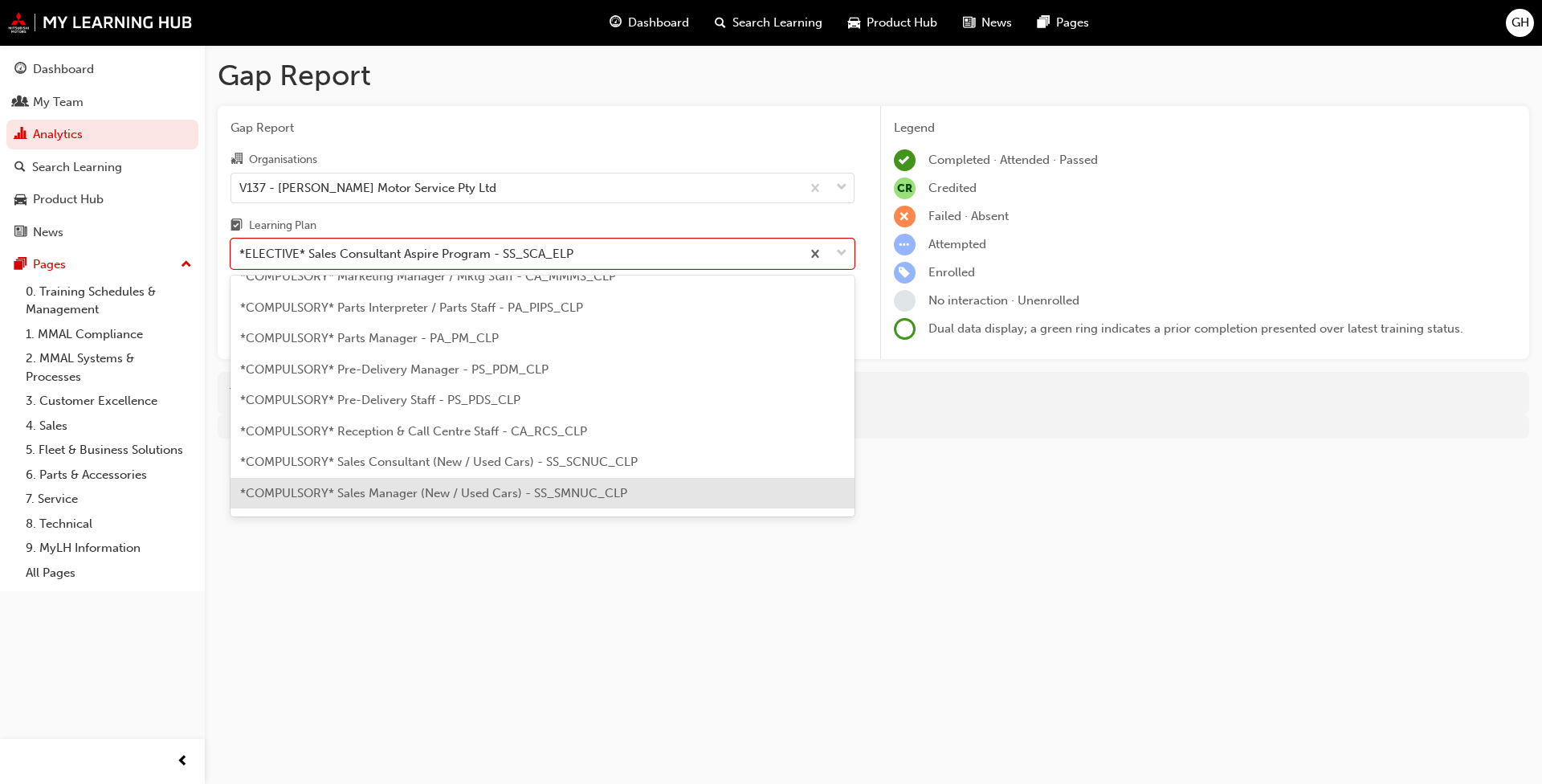
scroll to position [401, 0]
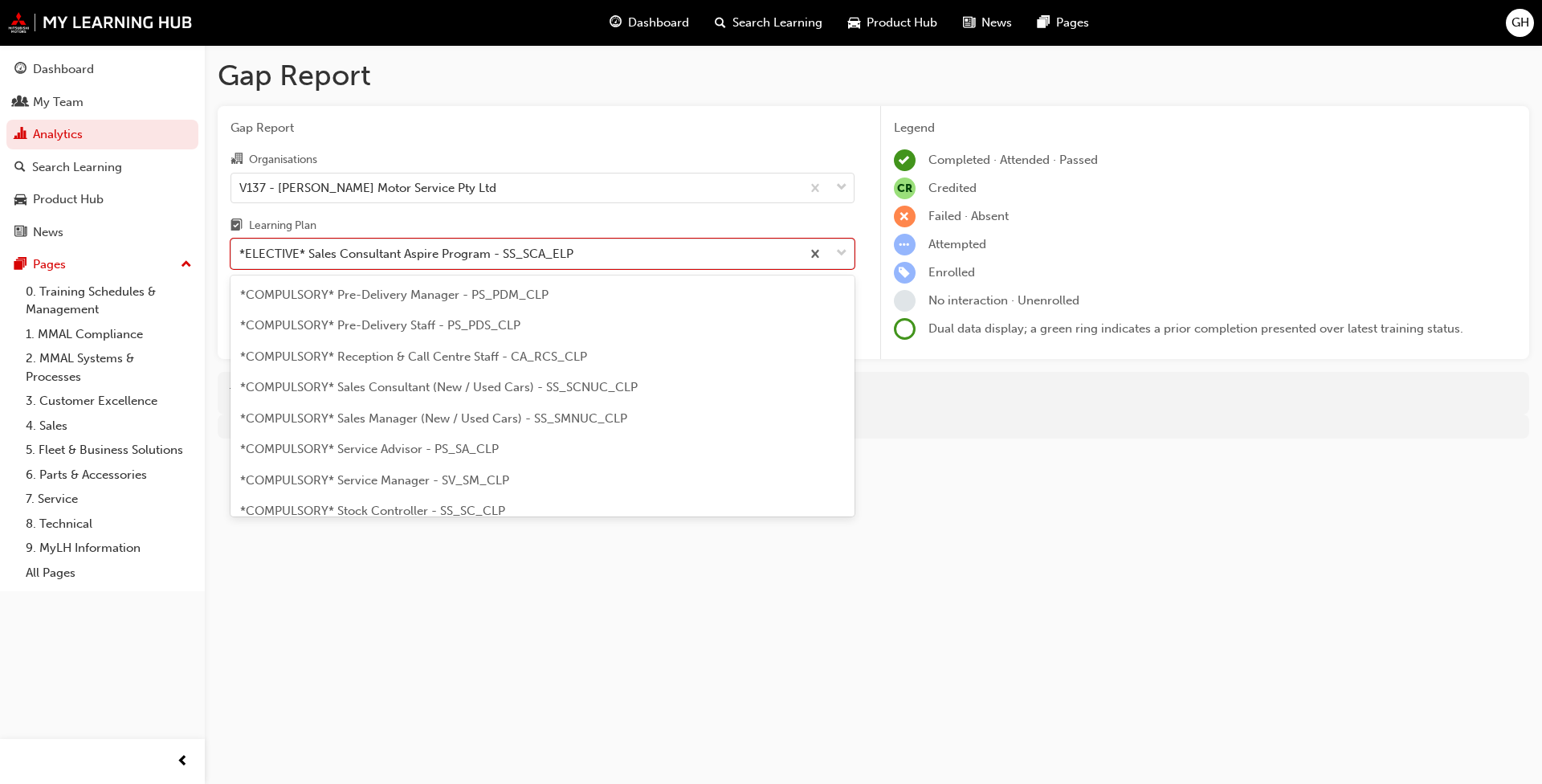
click at [315, 390] on span "*COMPULSORY* Sales Consultant (New / Used Cars) - SS_SCNUC_CLP" at bounding box center [439, 387] width 397 height 14
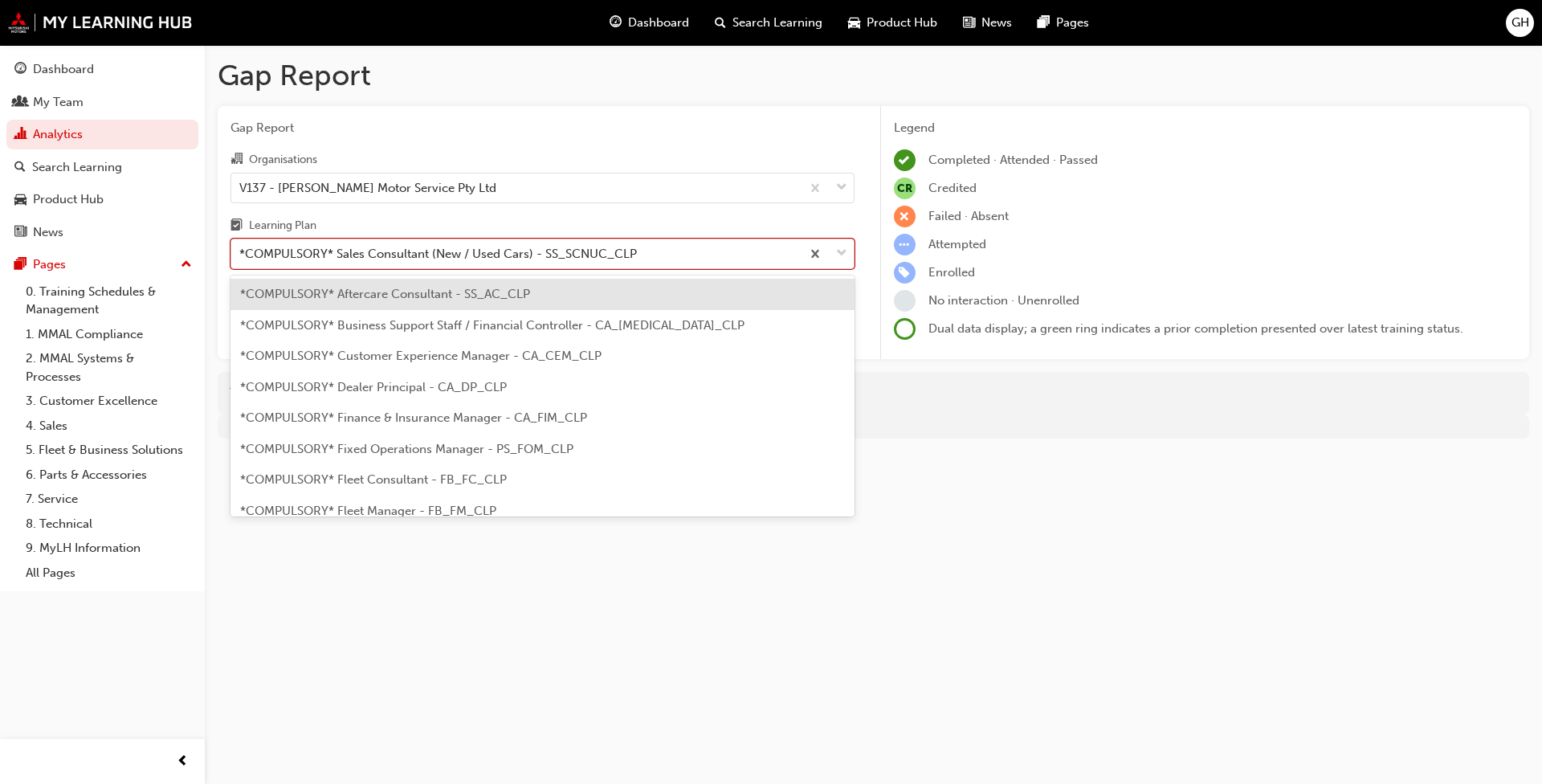
click at [803, 255] on span "down-icon" at bounding box center [842, 254] width 11 height 21
click at [241, 255] on input "Learning Plan option *COMPULSORY* Sales Consultant (New / Used Cars) - SS_SCNUC…" at bounding box center [241, 253] width 2 height 13
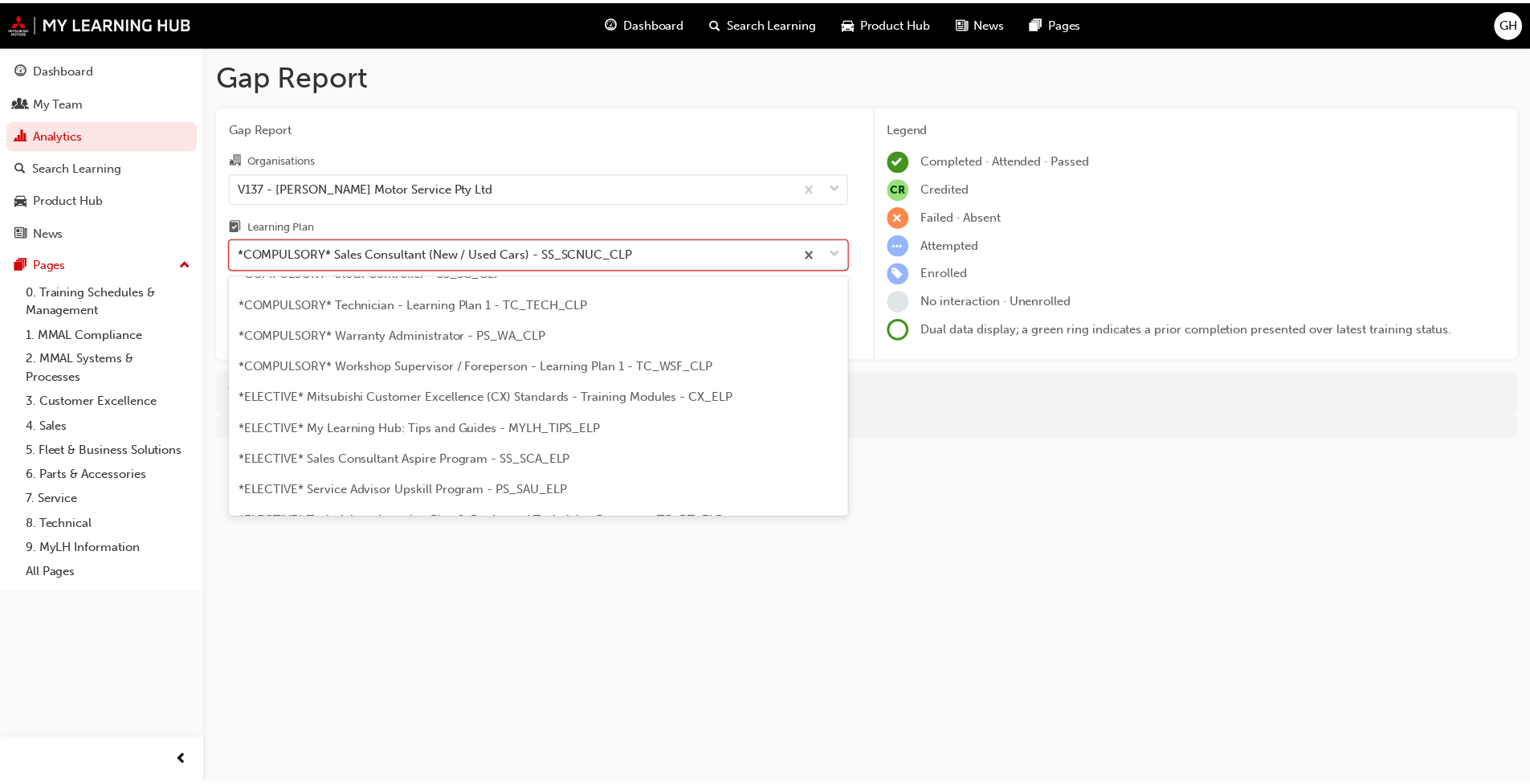
scroll to position [643, 0]
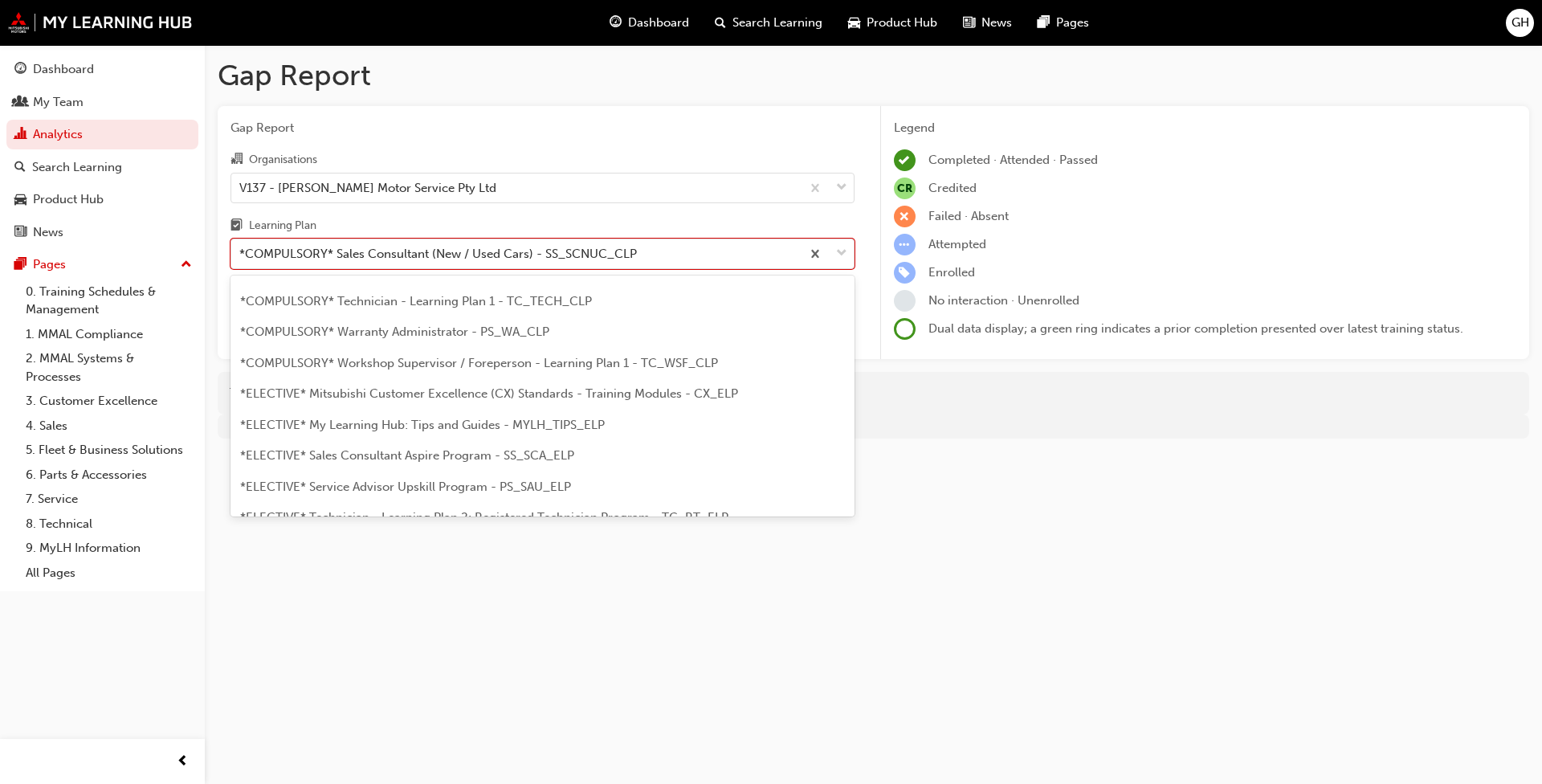
click at [365, 300] on span "*COMPULSORY* Technician - Learning Plan 1 - TC_TECH_CLP" at bounding box center [416, 301] width 352 height 14
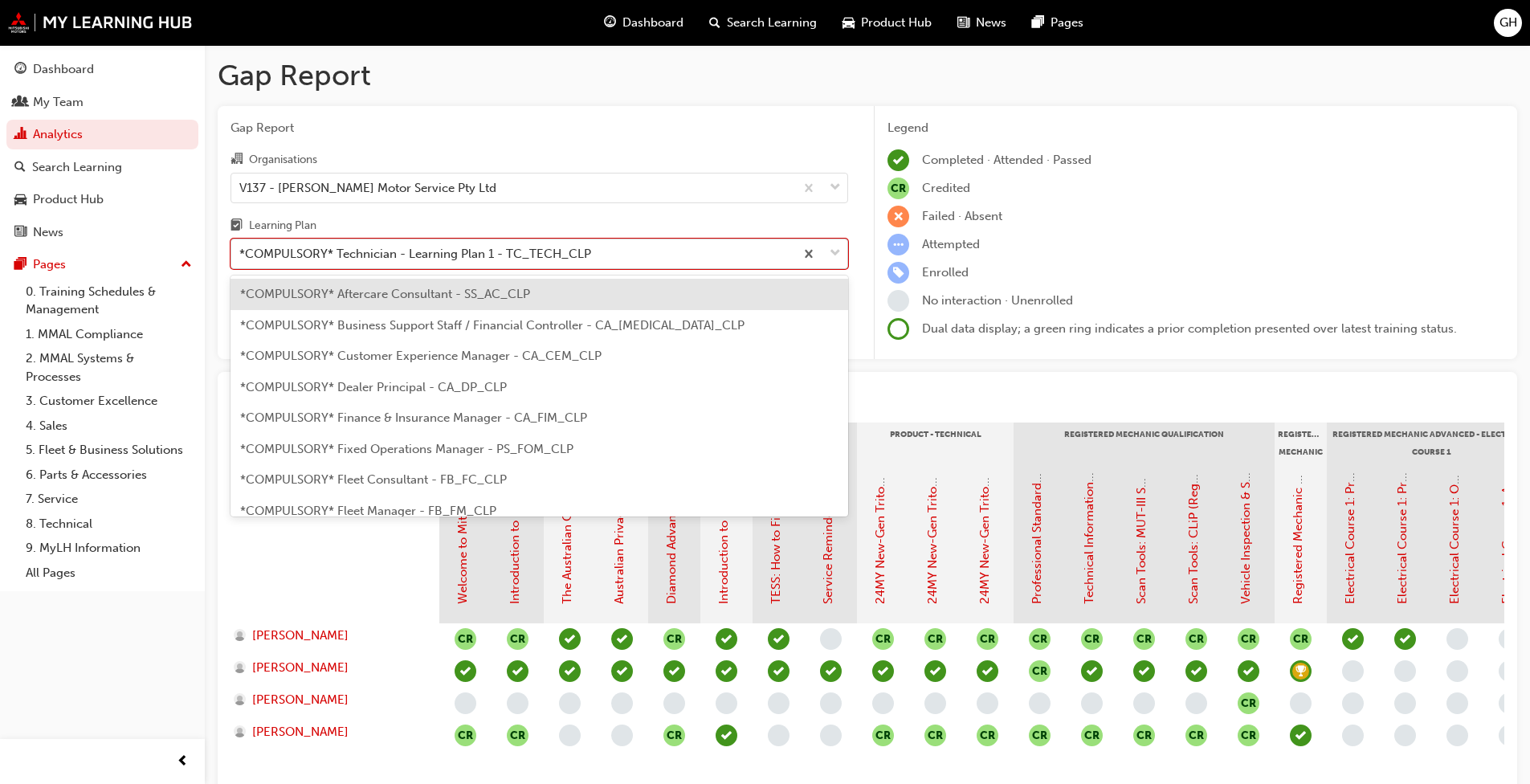
click at [802, 250] on span "down-icon" at bounding box center [836, 254] width 11 height 21
click at [241, 250] on input "Learning Plan option *COMPULSORY* Technician - Learning Plan 1 - TC_TECH_CLP, s…" at bounding box center [241, 253] width 2 height 13
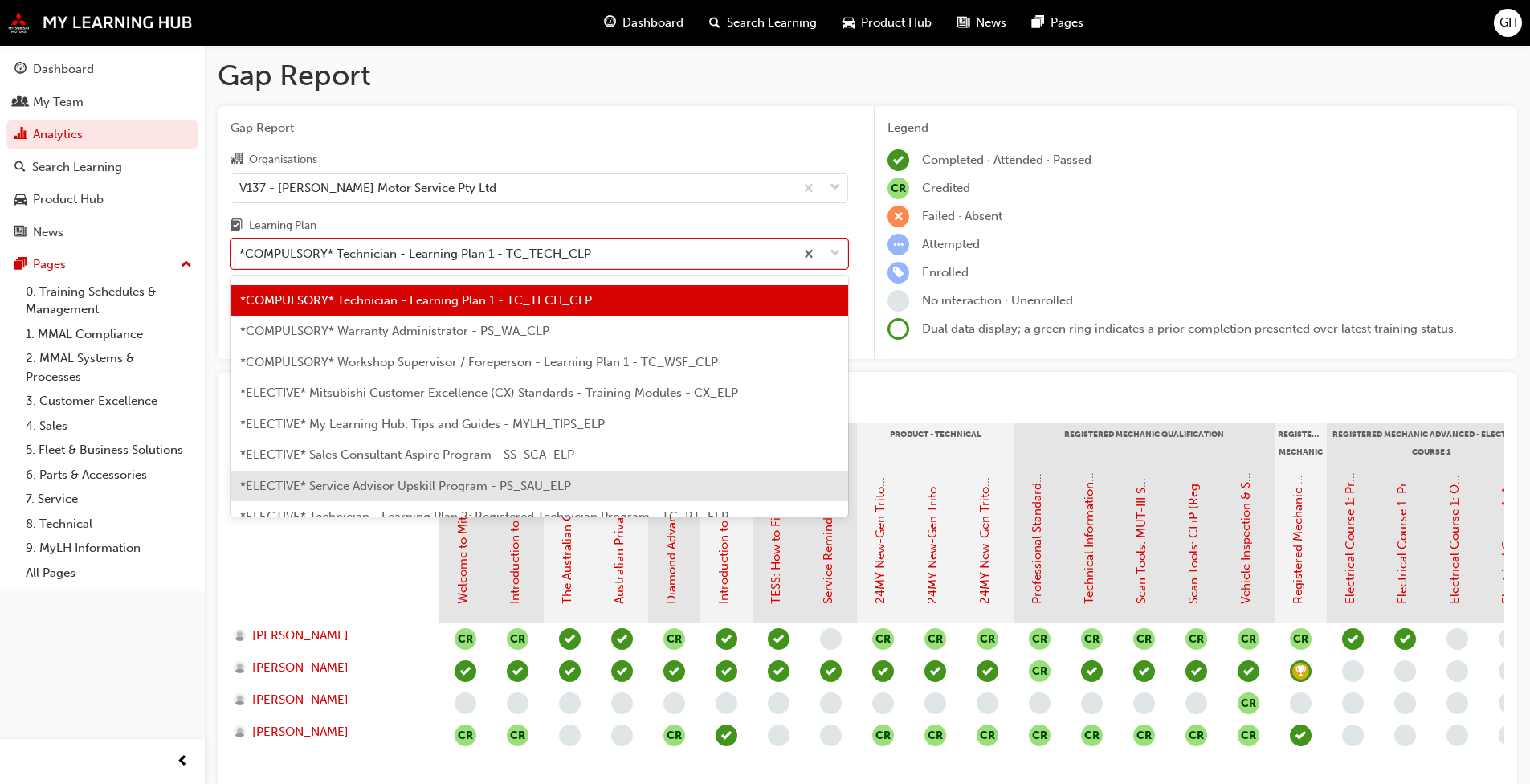
scroll to position [694, 0]
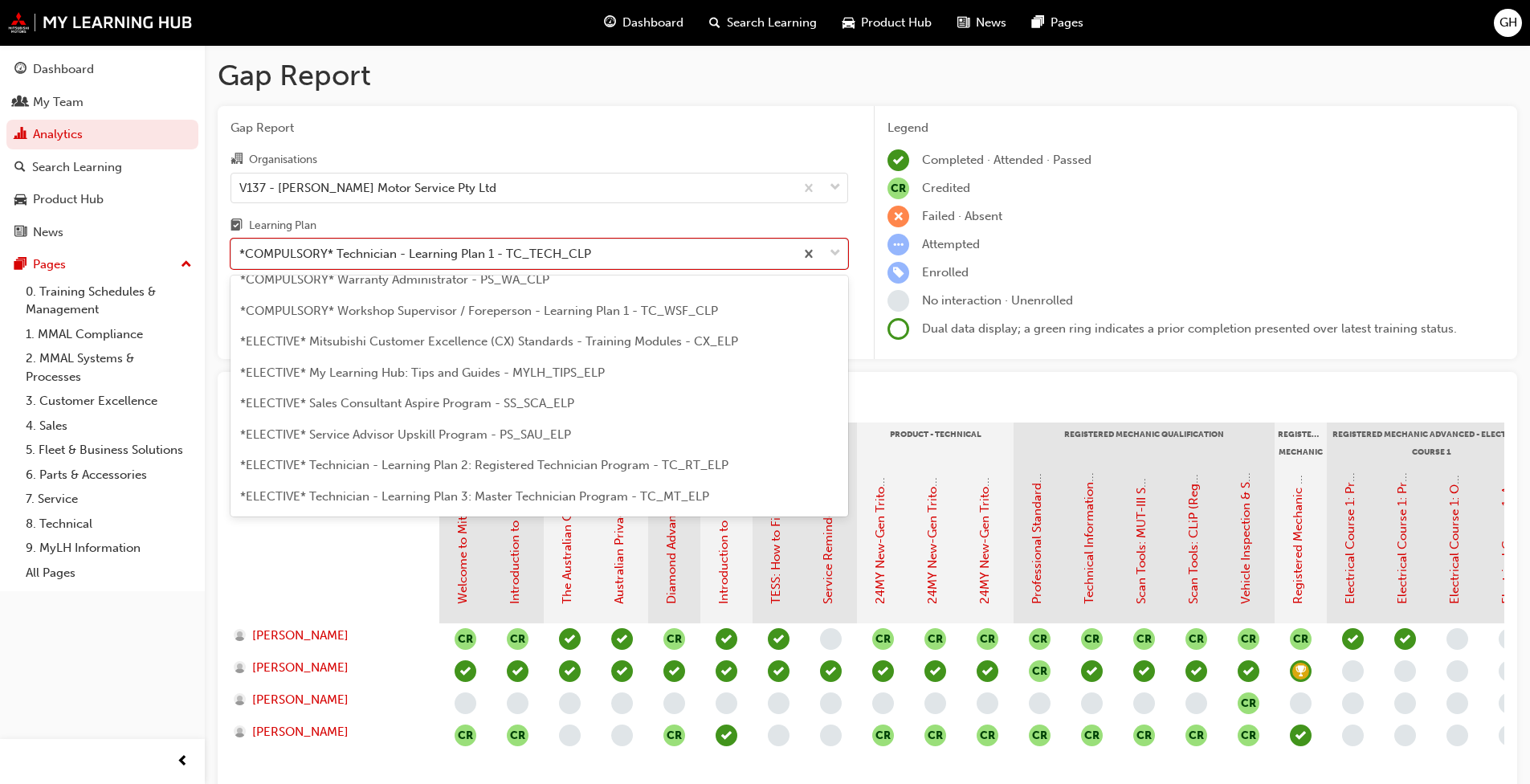
click at [368, 467] on span "*ELECTIVE* Technician - Learning Plan 2: Registered Technician Program - TC_RT_…" at bounding box center [483, 464] width 488 height 14
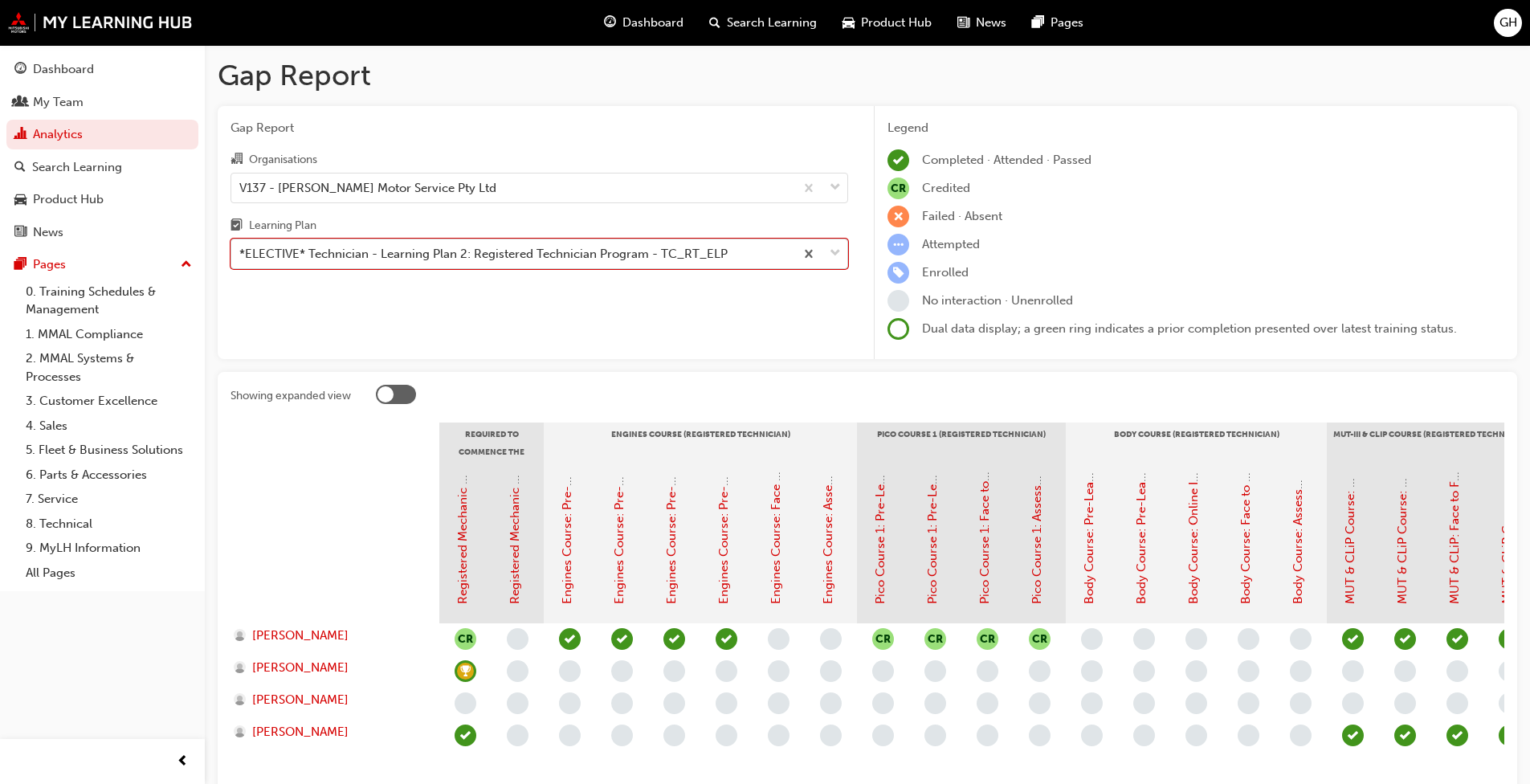
click at [802, 253] on span "down-icon" at bounding box center [836, 254] width 11 height 21
click at [241, 253] on input "Learning Plan option *ELECTIVE* Technician - Learning Plan 2: Registered Techni…" at bounding box center [241, 253] width 2 height 13
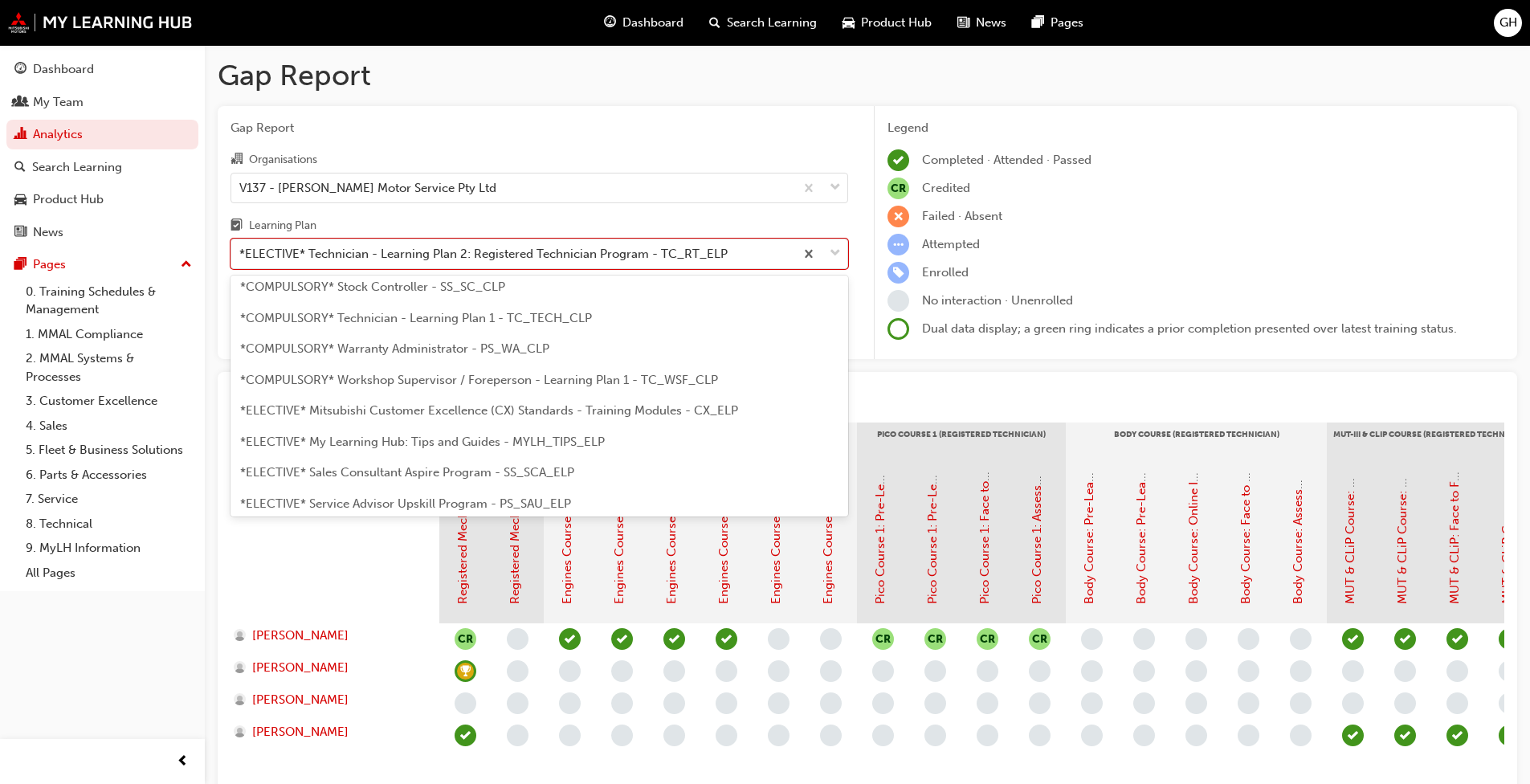
scroll to position [545, 0]
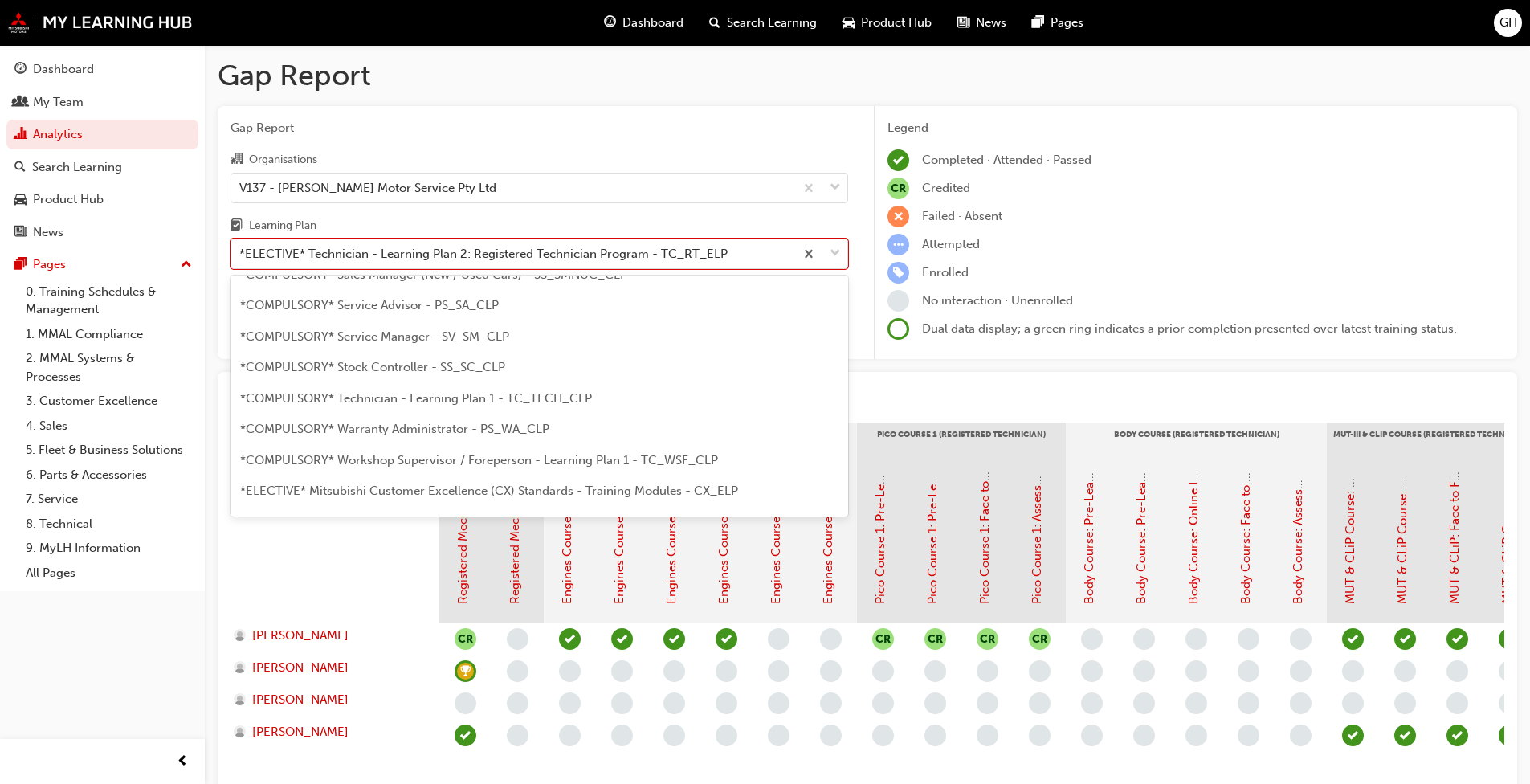
click at [351, 335] on span "*COMPULSORY* Service Manager - SV_SM_CLP" at bounding box center [374, 336] width 269 height 14
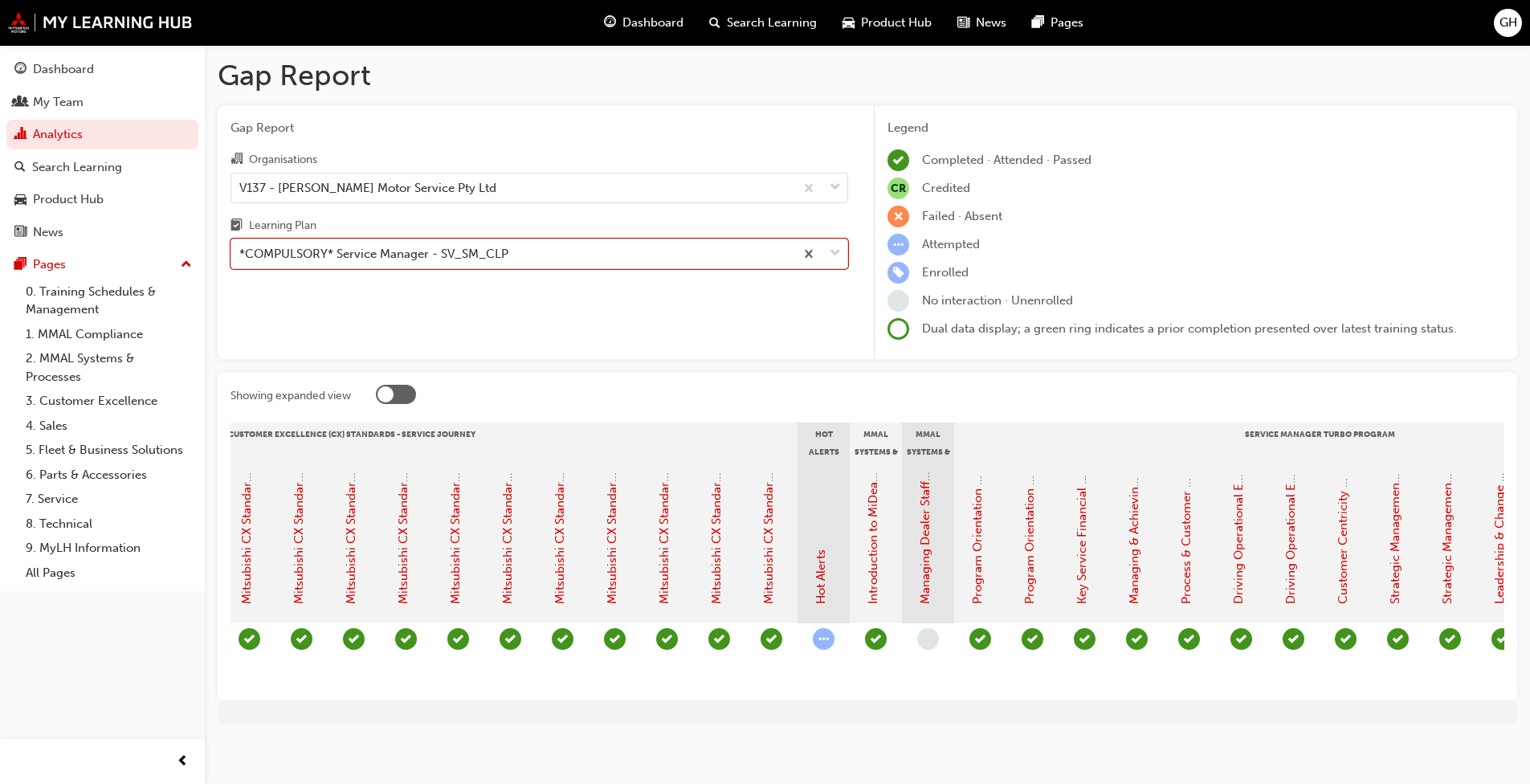
scroll to position [0, 897]
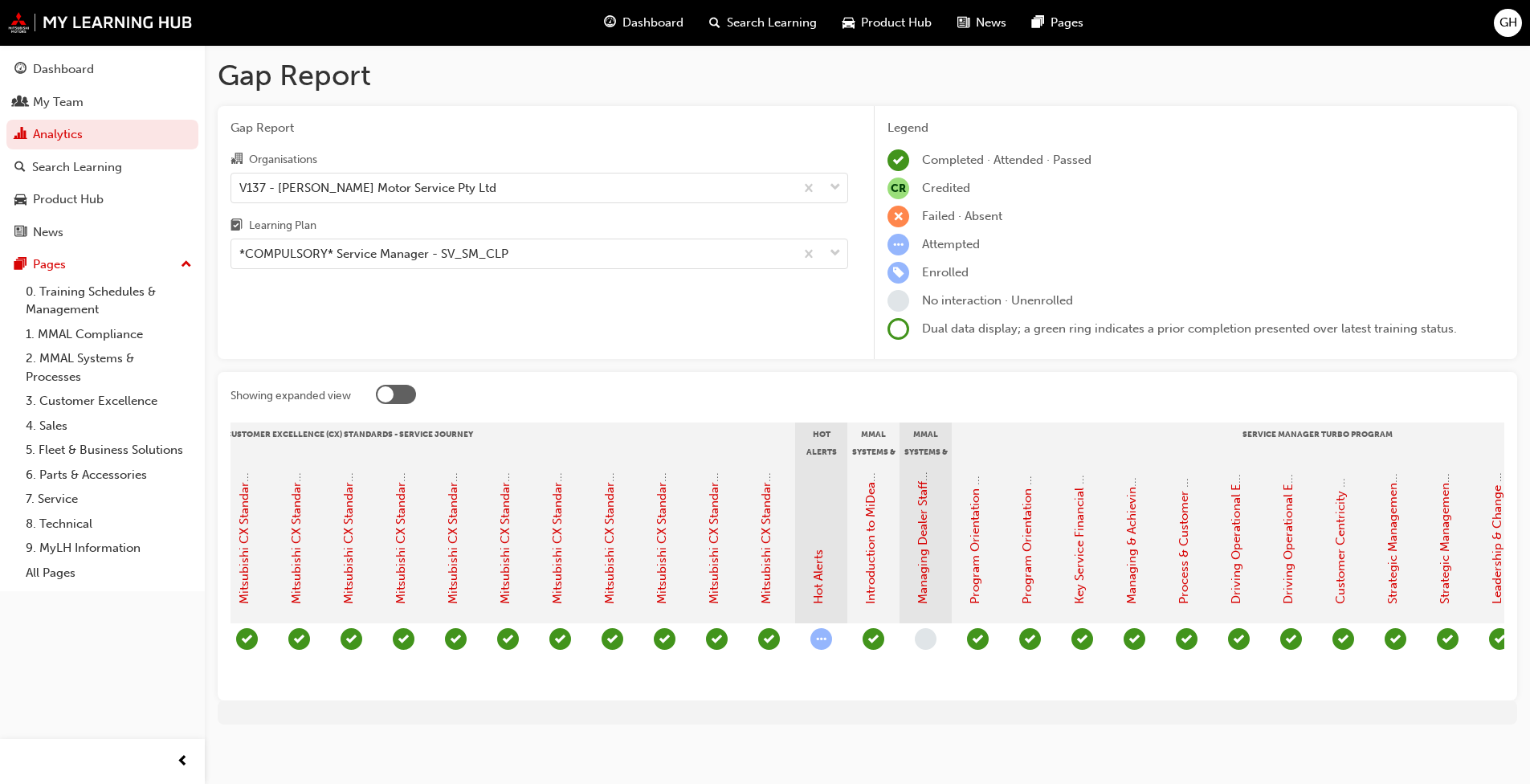
click at [802, 602] on div at bounding box center [867, 711] width 1300 height 24
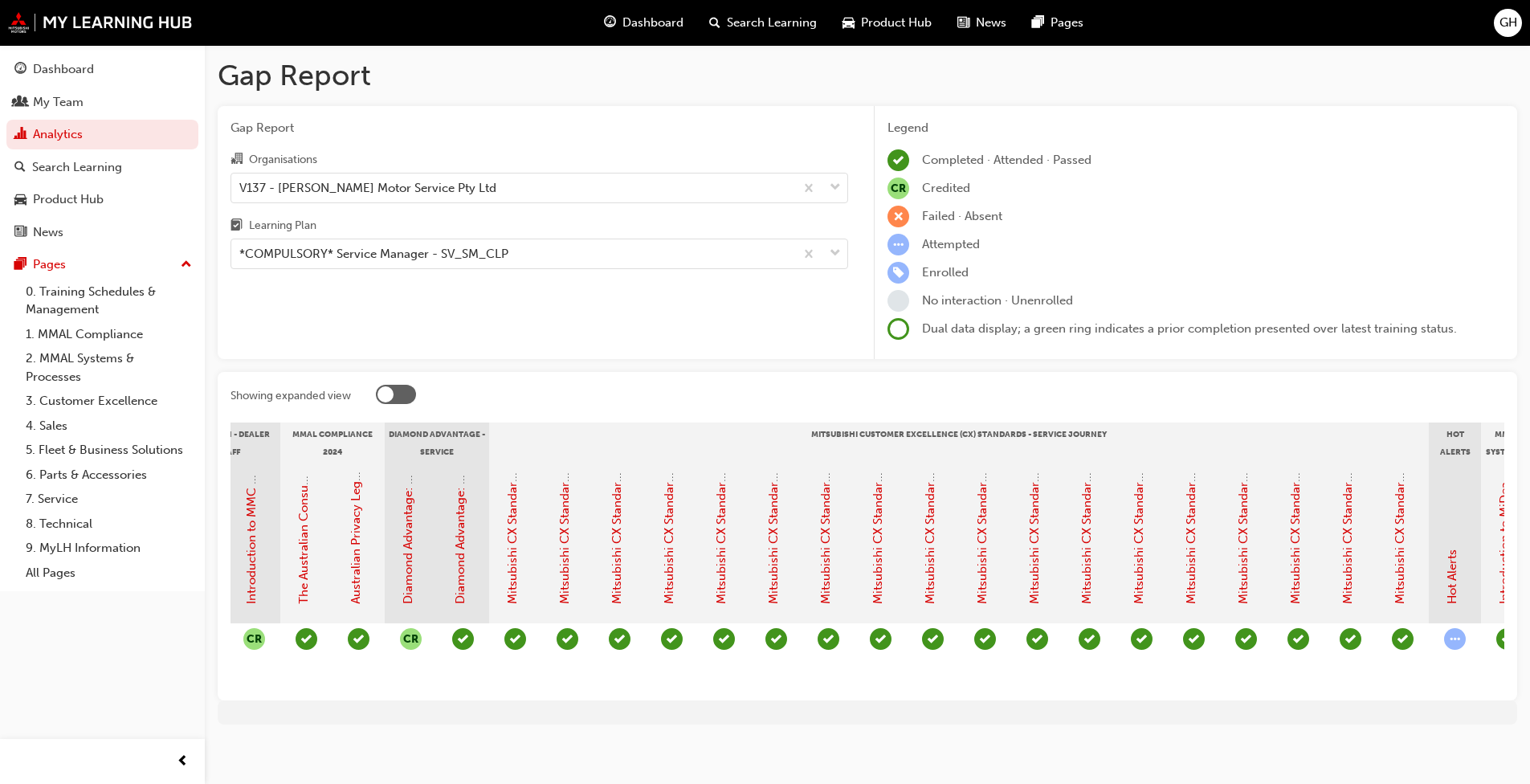
scroll to position [0, 0]
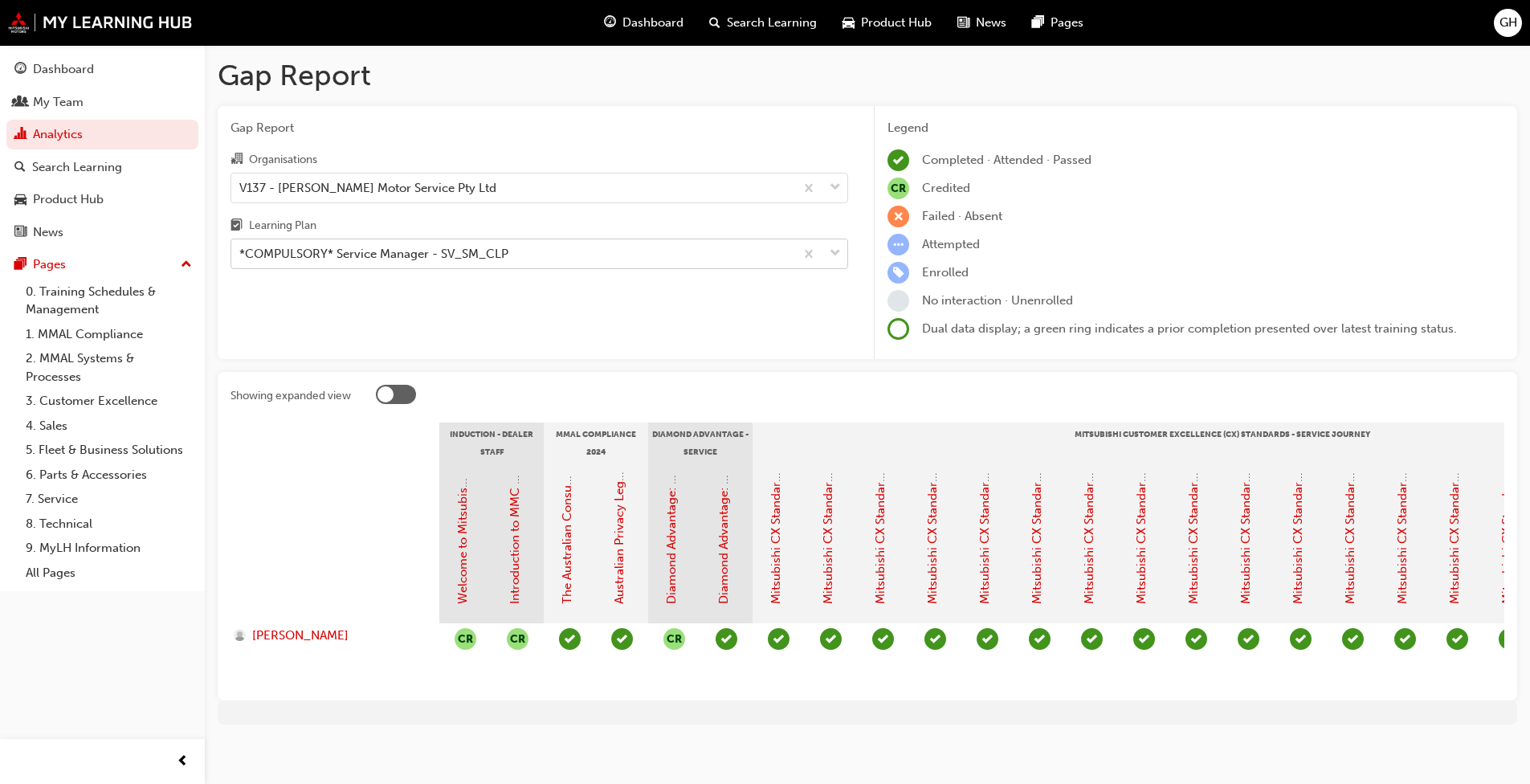
click at [802, 255] on span "down-icon" at bounding box center [836, 254] width 11 height 21
click at [241, 255] on input "Learning Plan *COMPULSORY* Service Manager - SV_SM_CLP" at bounding box center [241, 253] width 2 height 13
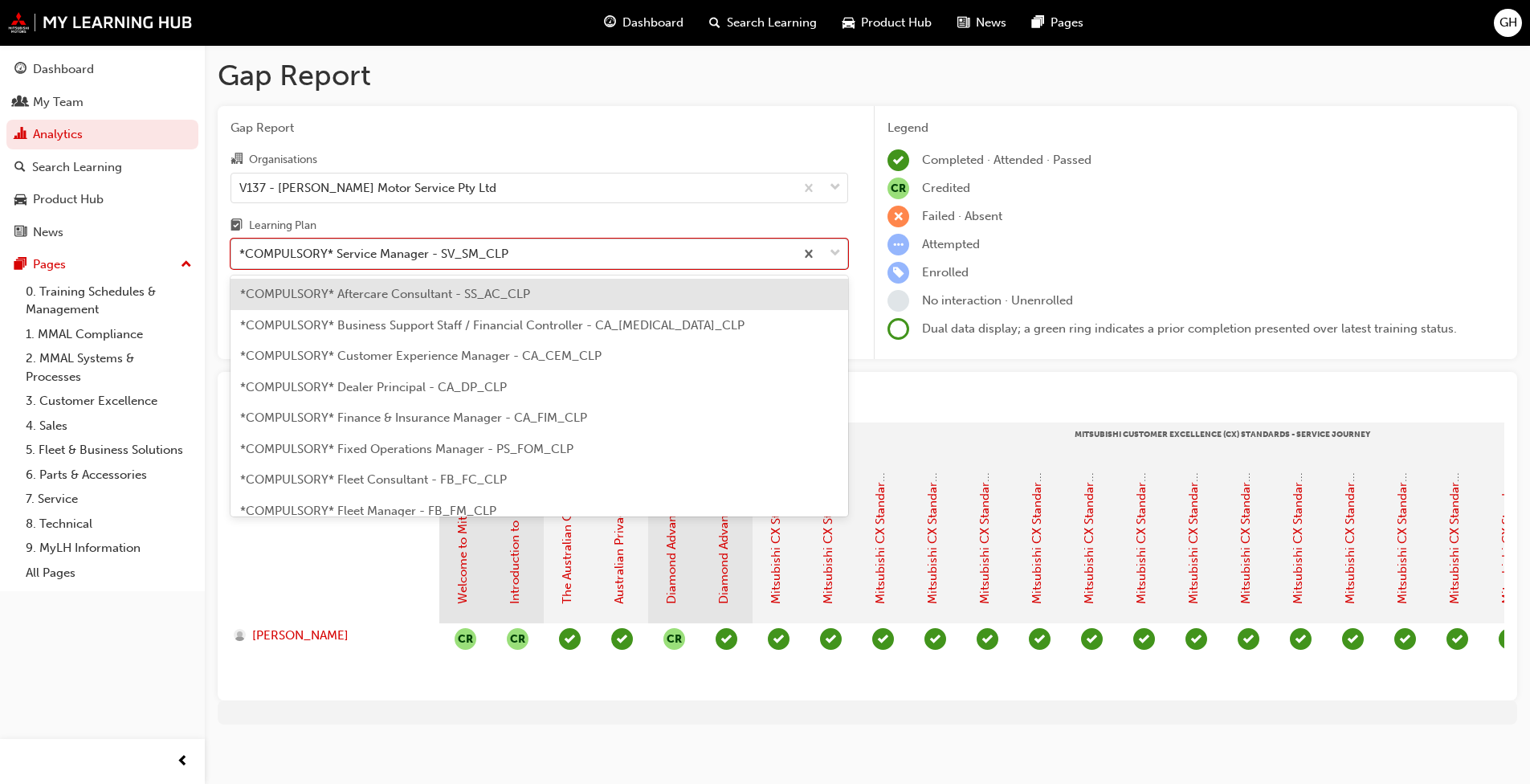
scroll to position [392, 0]
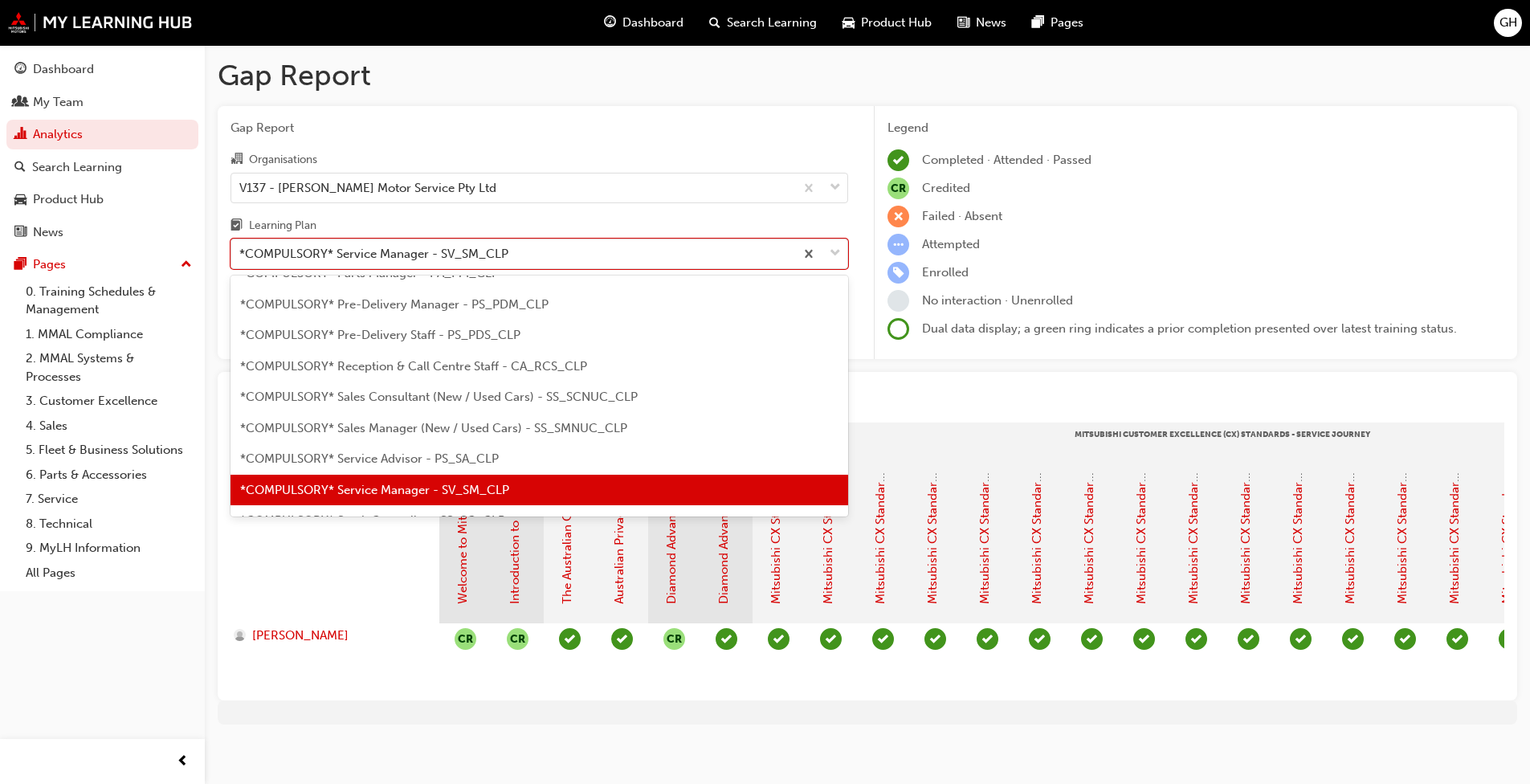
click at [389, 456] on span "*COMPULSORY* Service Advisor - PS_SA_CLP" at bounding box center [369, 458] width 259 height 14
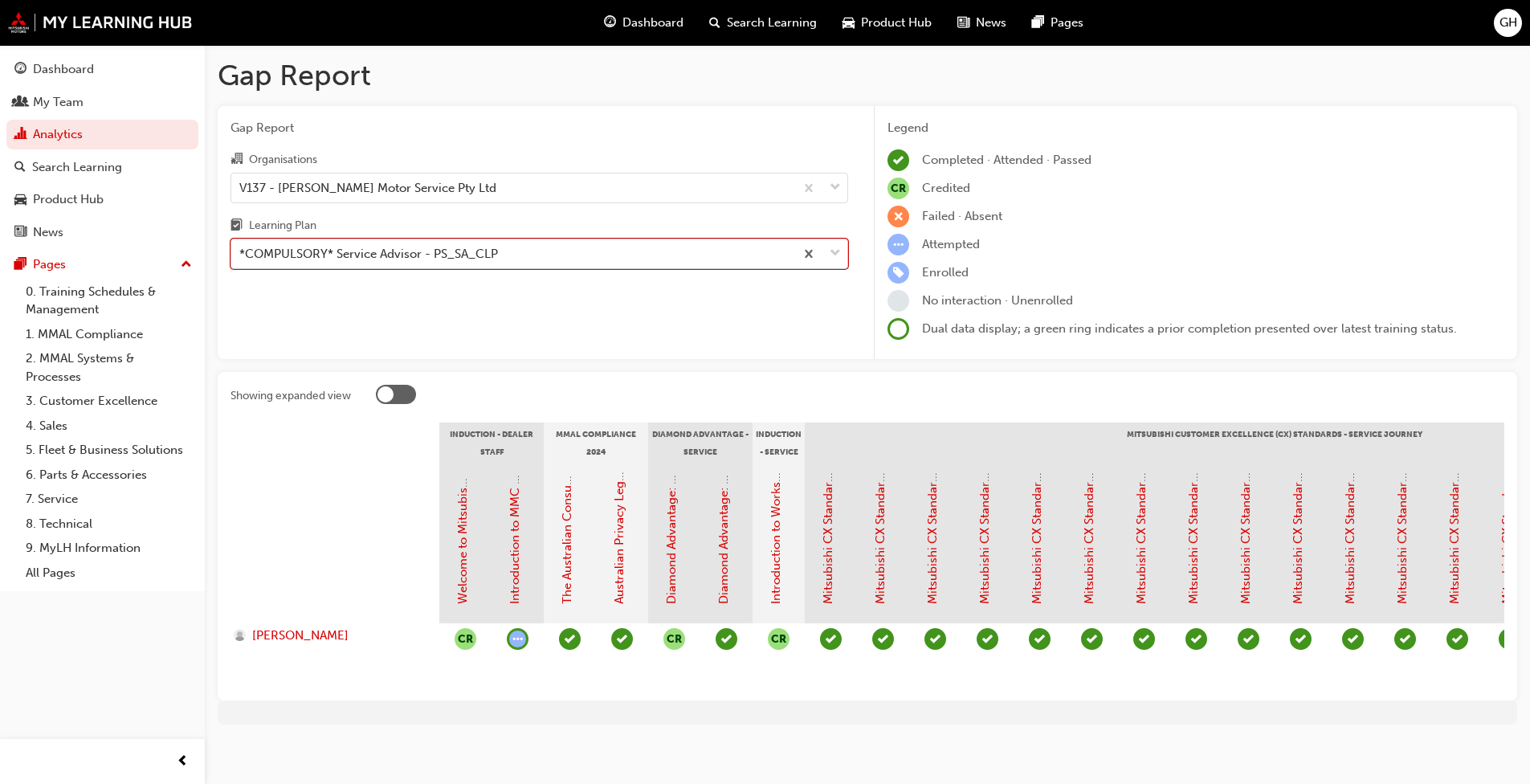
click at [802, 252] on span "down-icon" at bounding box center [836, 254] width 11 height 21
click at [241, 252] on input "Learning Plan option *COMPULSORY* Service Advisor - PS_SA_CLP, selected. 0 resu…" at bounding box center [241, 253] width 2 height 13
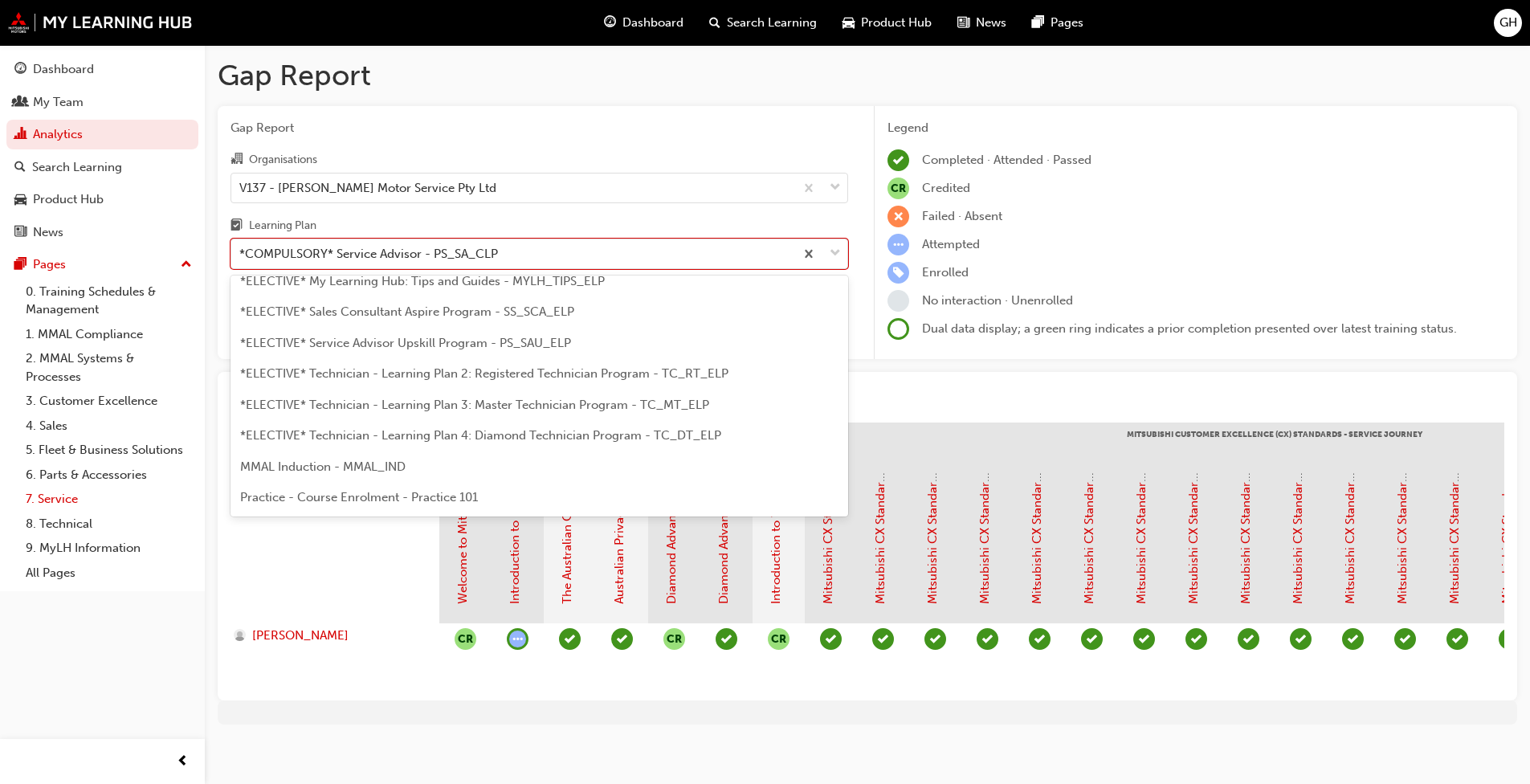
click at [57, 495] on link "7. Service" at bounding box center [109, 499] width 180 height 25
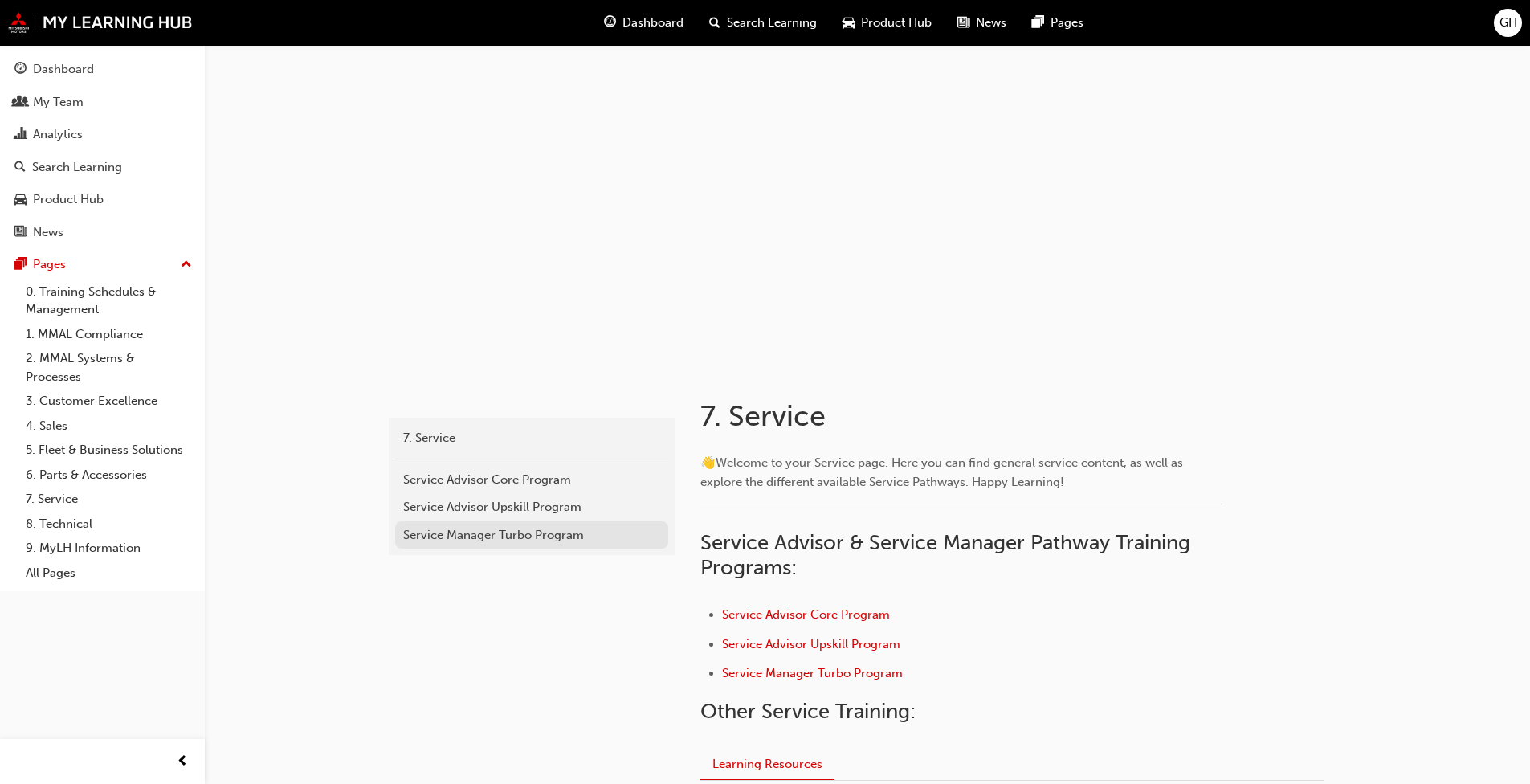
click at [461, 532] on div "Service Manager Turbo Program" at bounding box center [531, 535] width 257 height 18
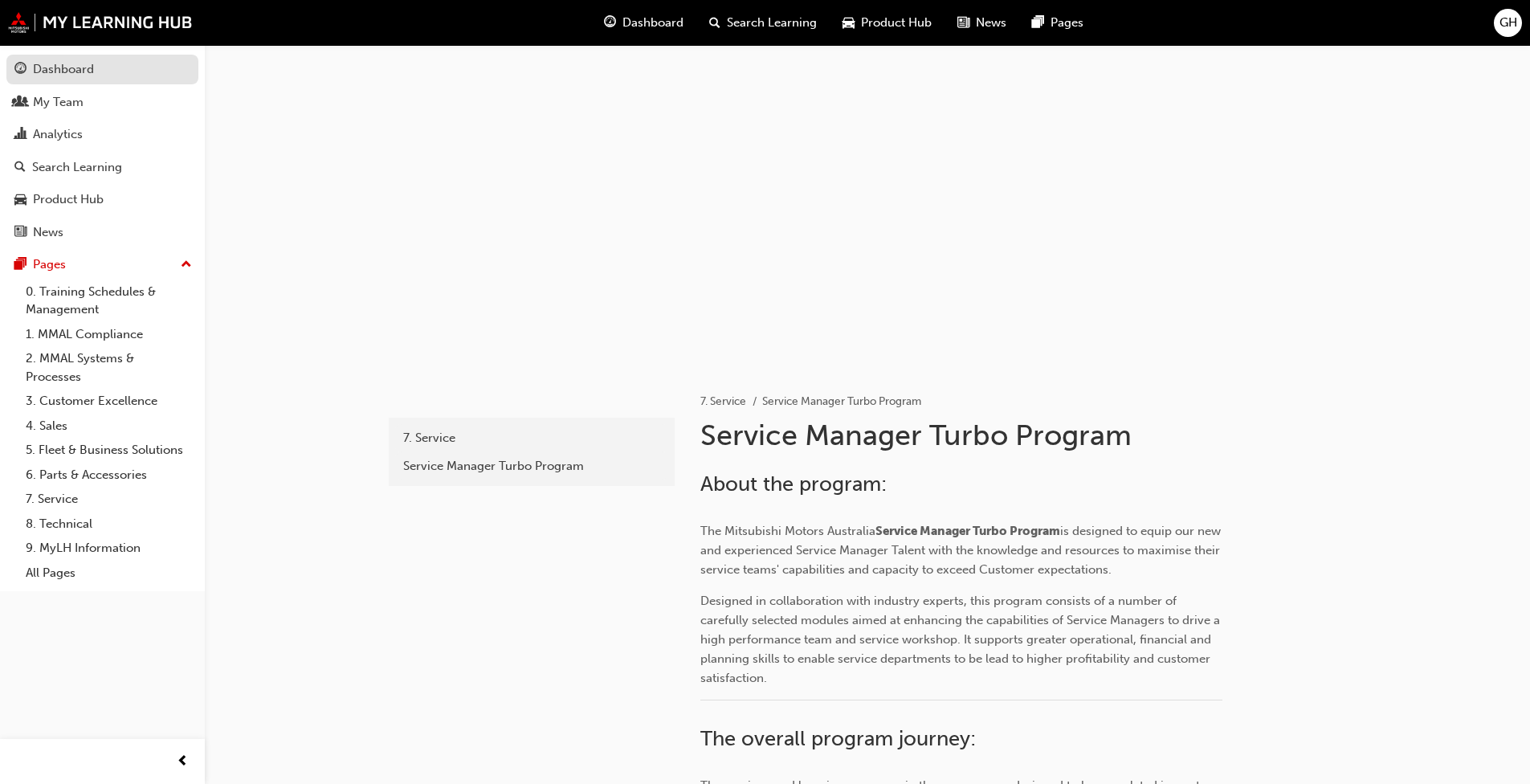
click at [58, 64] on div "Dashboard" at bounding box center [63, 69] width 61 height 18
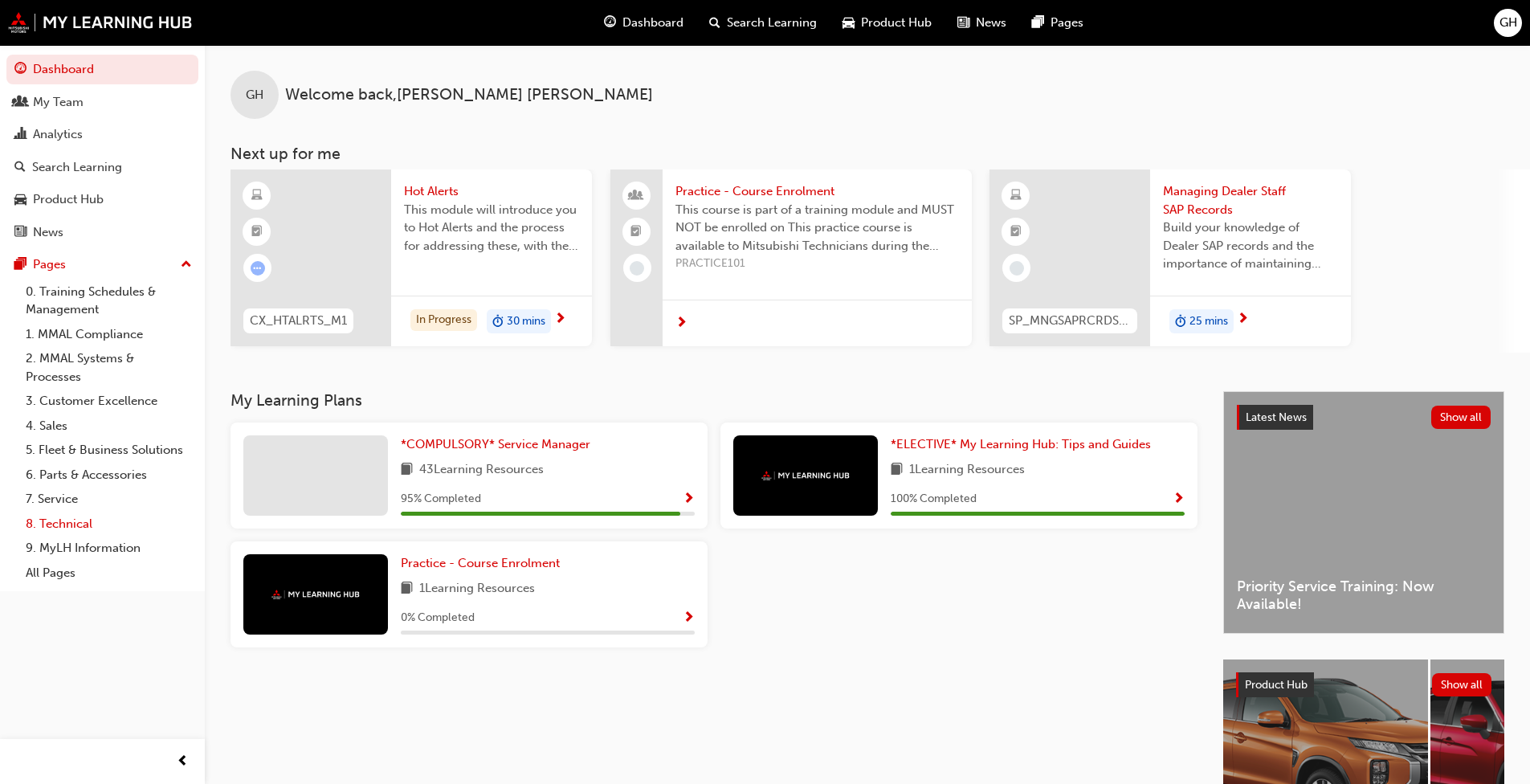
click at [61, 524] on link "8. Technical" at bounding box center [109, 524] width 180 height 25
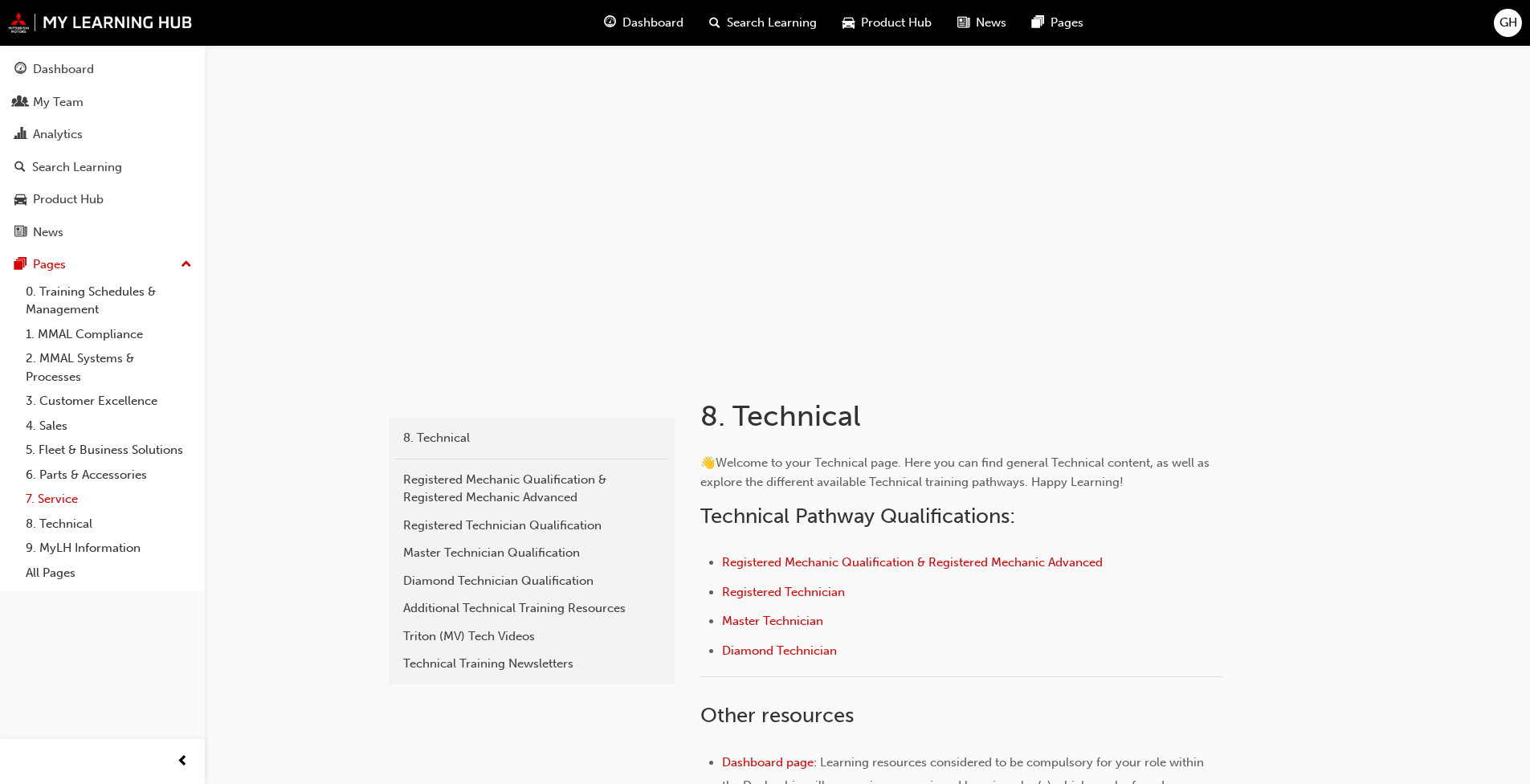
click at [58, 496] on link "7. Service" at bounding box center [109, 499] width 180 height 25
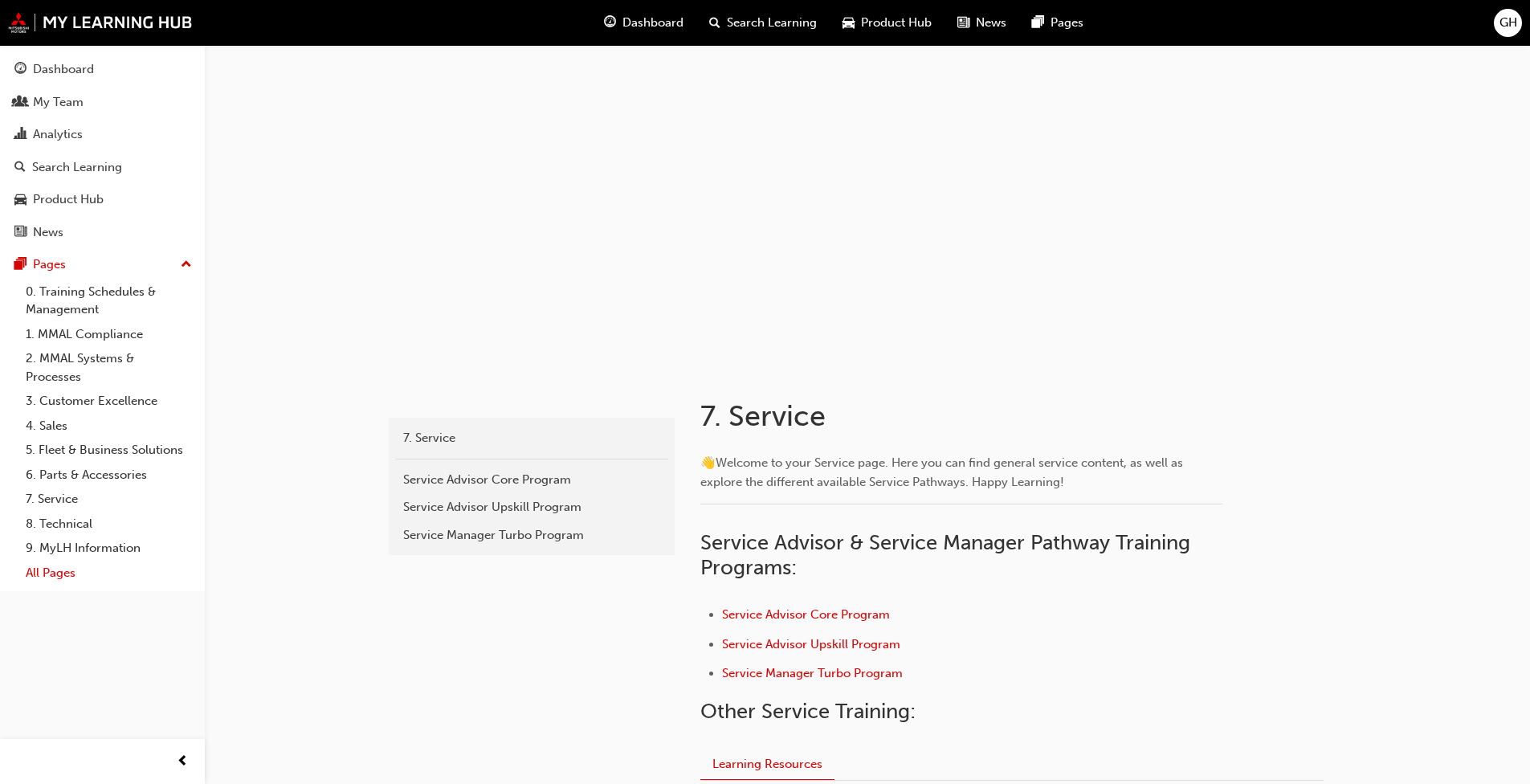
click at [58, 567] on link "All Pages" at bounding box center [109, 573] width 180 height 25
